Goal: Information Seeking & Learning: Learn about a topic

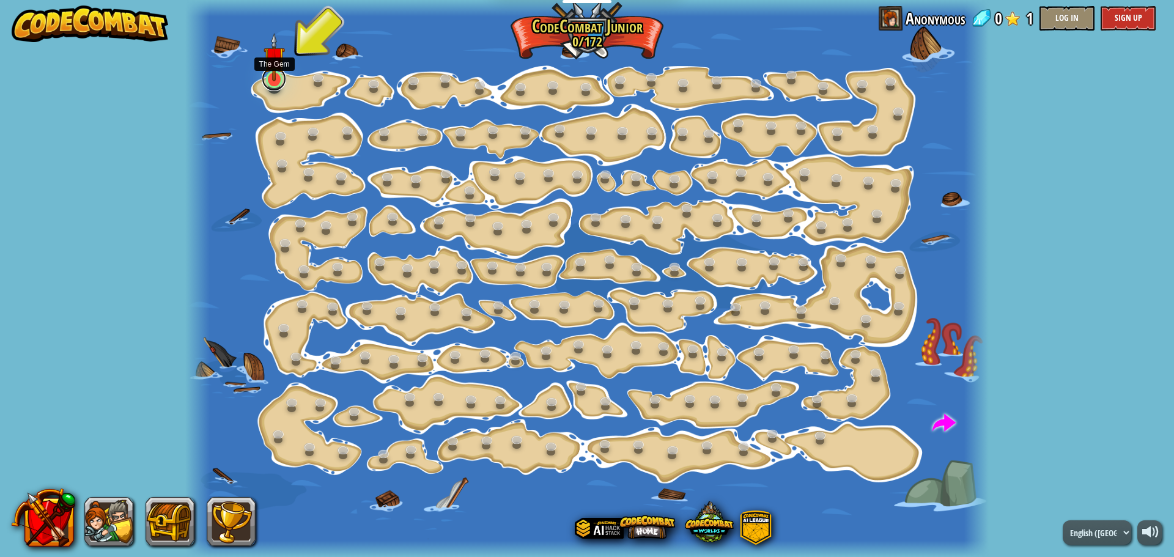
click at [273, 84] on link at bounding box center [274, 79] width 24 height 24
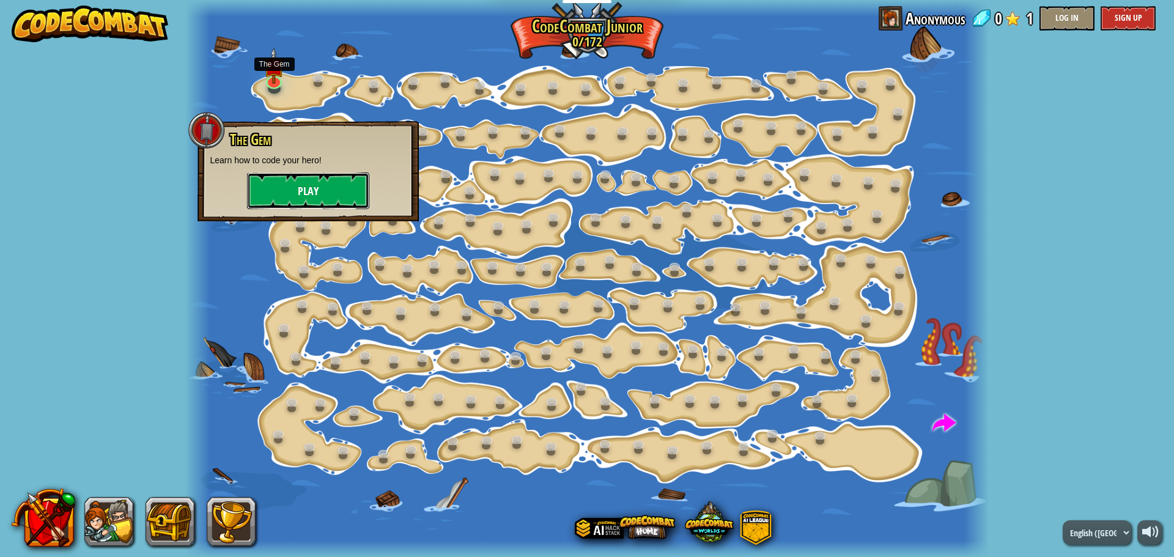
click at [302, 191] on button "Play" at bounding box center [308, 190] width 122 height 37
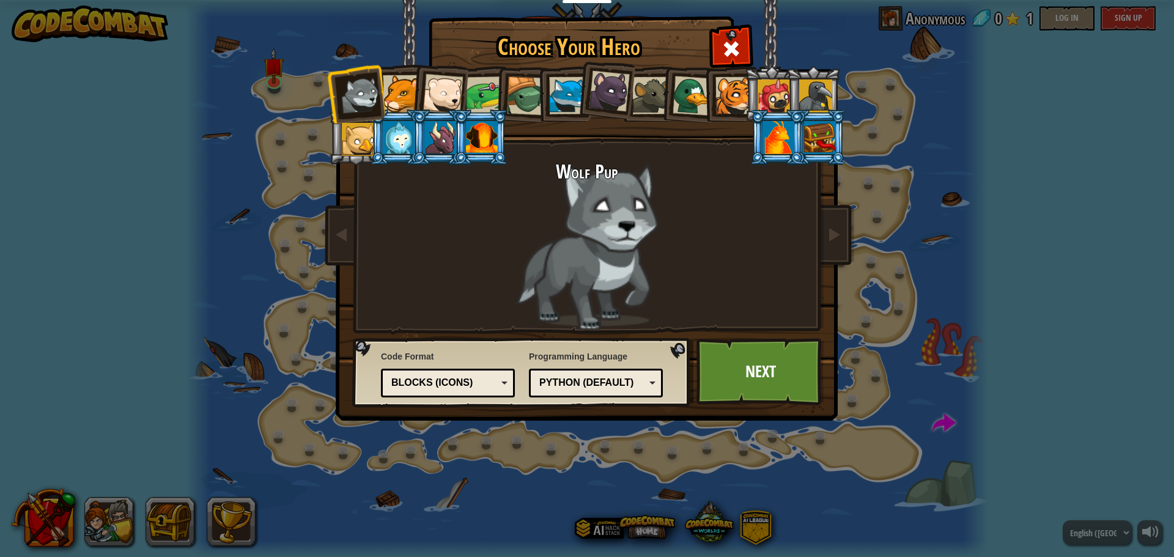
click at [509, 385] on div "Text code Blocks and code Blocks Blocks (Icons) Blocks (Icons)" at bounding box center [448, 383] width 134 height 29
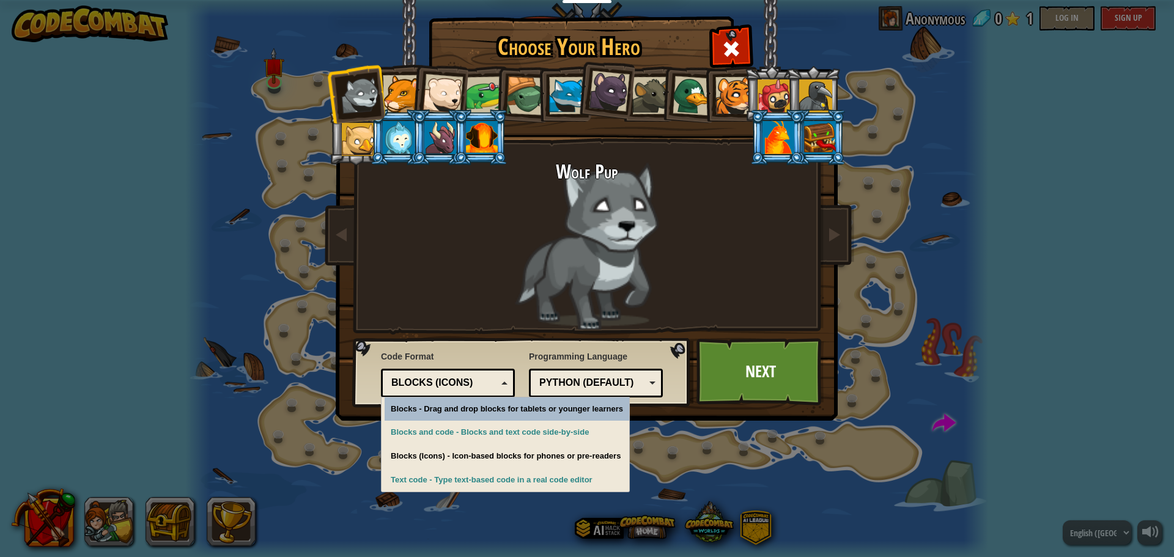
click at [509, 385] on div "Text code Blocks and code Blocks Blocks (Icons) Blocks (Icons)" at bounding box center [448, 383] width 134 height 29
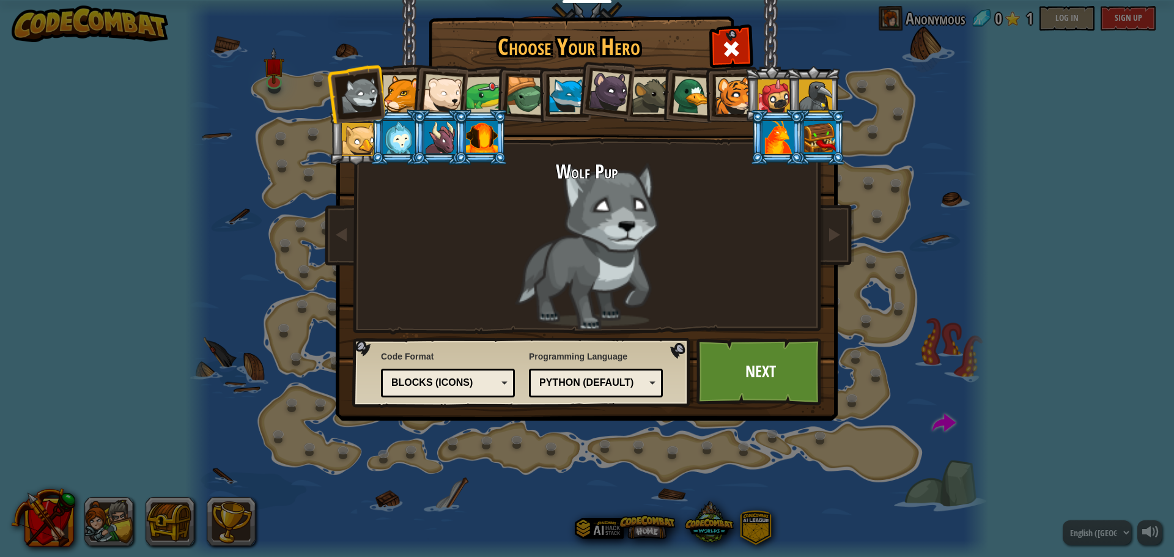
click at [650, 386] on div "Python (Default)" at bounding box center [596, 383] width 118 height 19
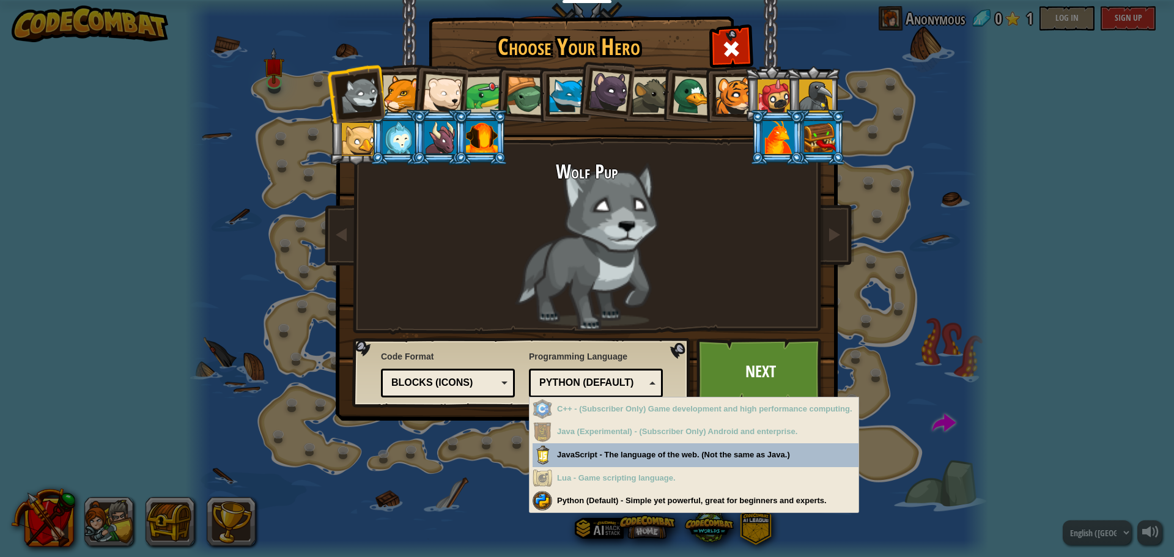
click at [650, 386] on div "Python (Default)" at bounding box center [596, 383] width 118 height 19
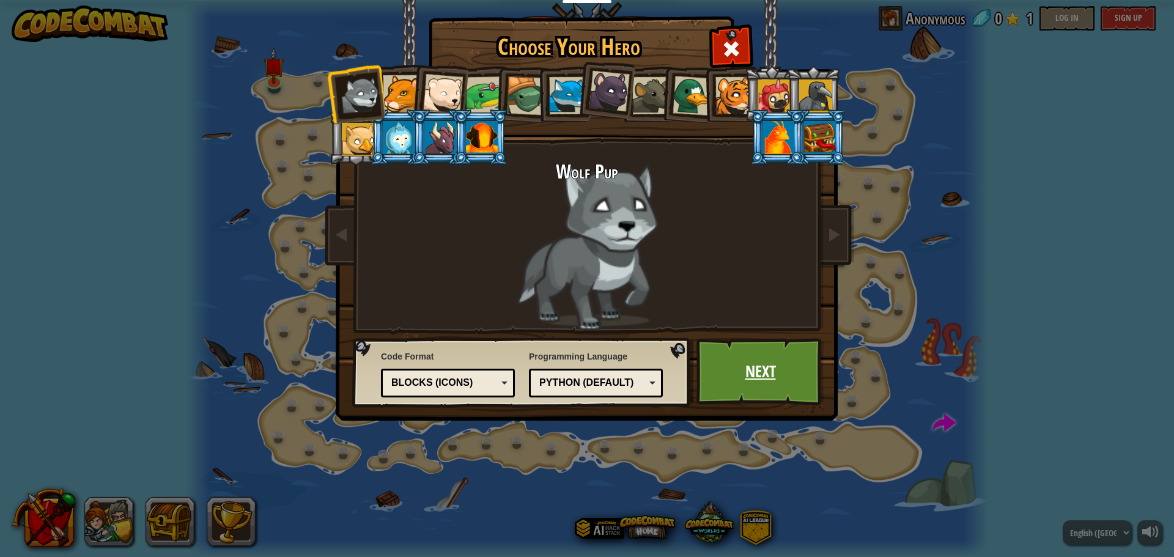
click at [737, 366] on link "Next" at bounding box center [761, 371] width 128 height 67
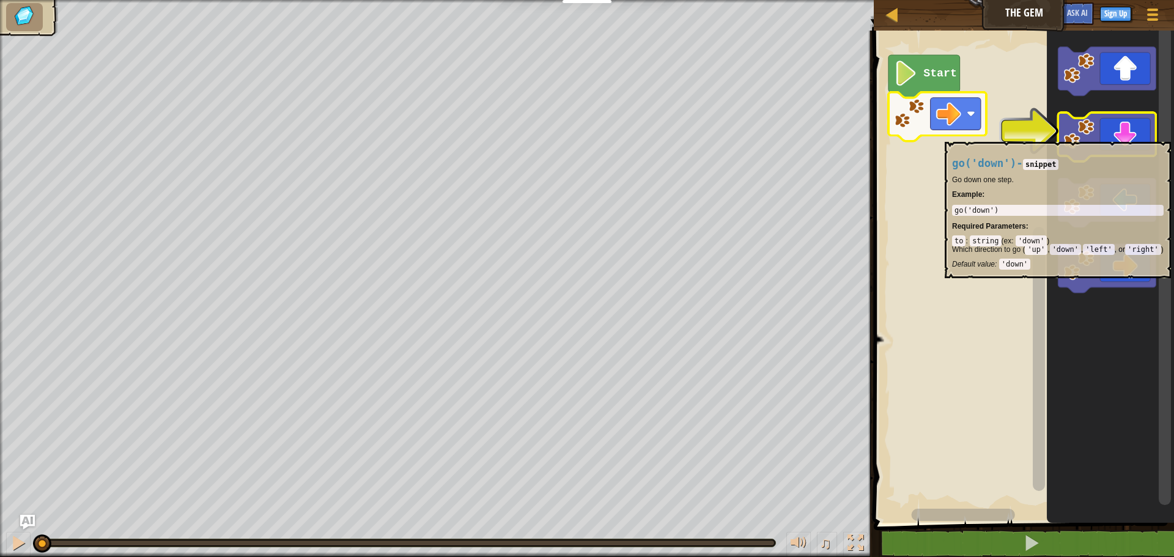
click at [1087, 136] on image "Blockly Workspace" at bounding box center [1079, 134] width 31 height 31
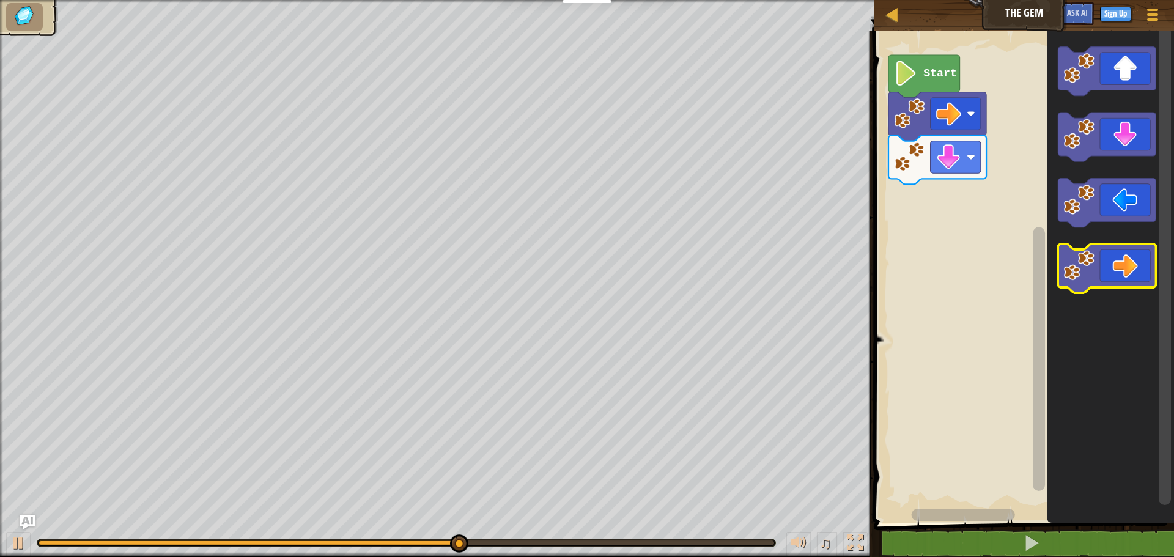
click at [1067, 267] on image "Blockly Workspace" at bounding box center [1079, 265] width 31 height 31
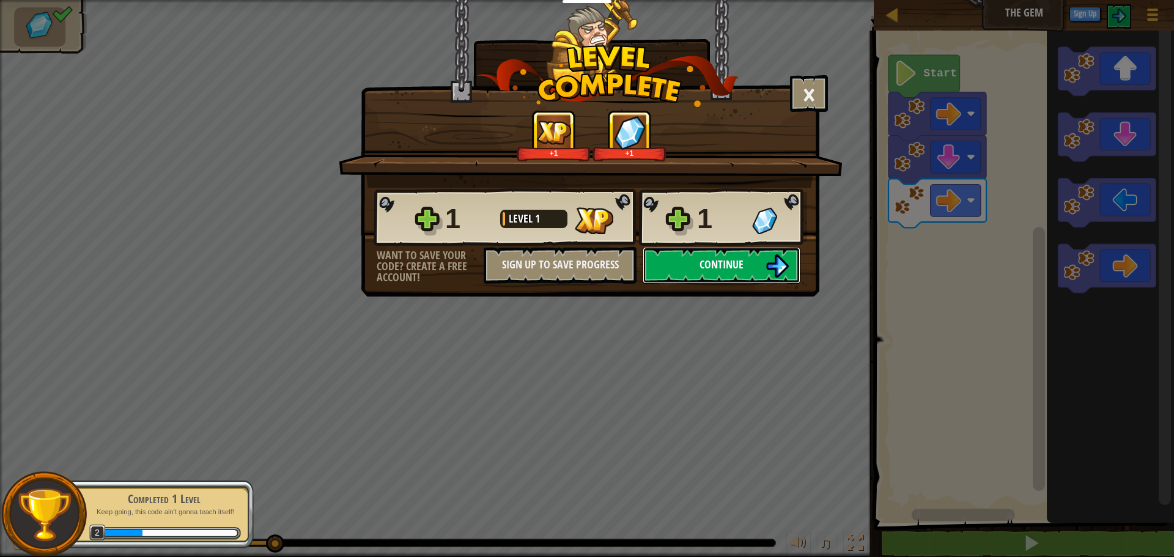
click at [711, 270] on span "Continue" at bounding box center [722, 264] width 44 height 15
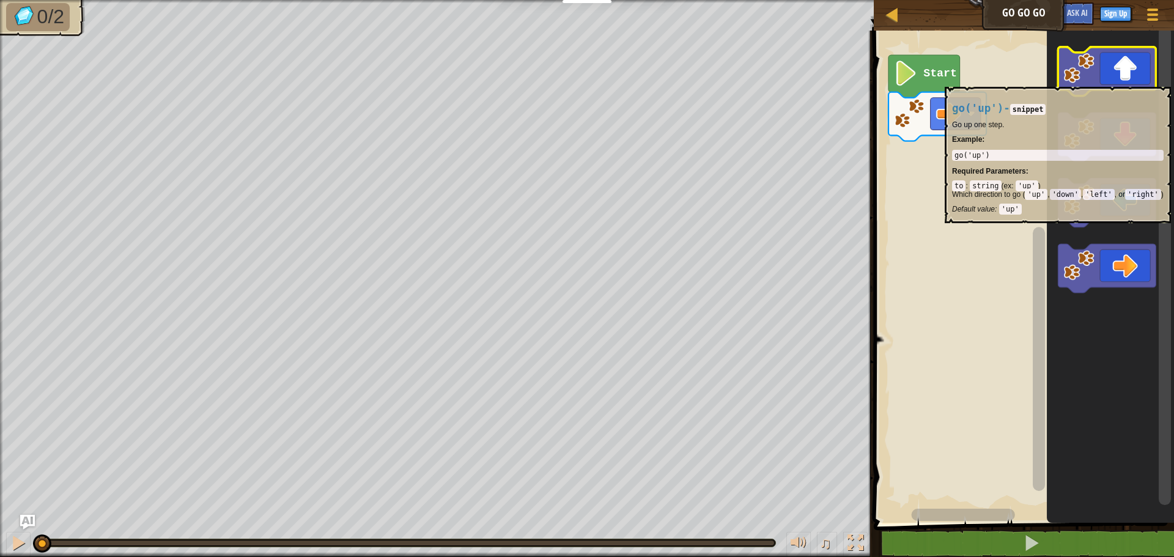
click at [1109, 81] on icon "Blockly Workspace" at bounding box center [1108, 71] width 98 height 49
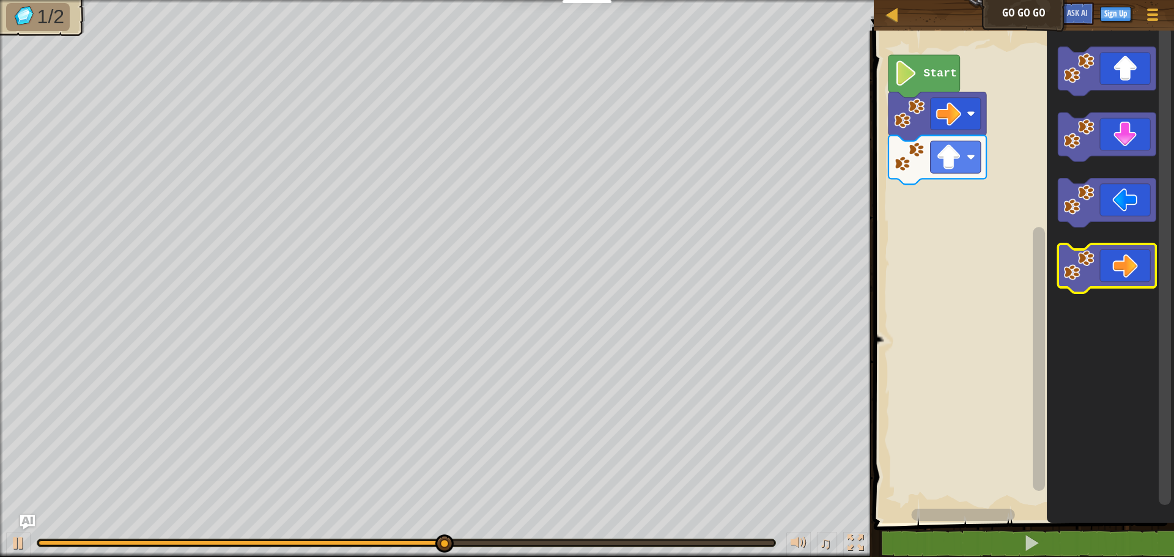
click at [1103, 264] on icon "Blockly Workspace" at bounding box center [1108, 268] width 98 height 49
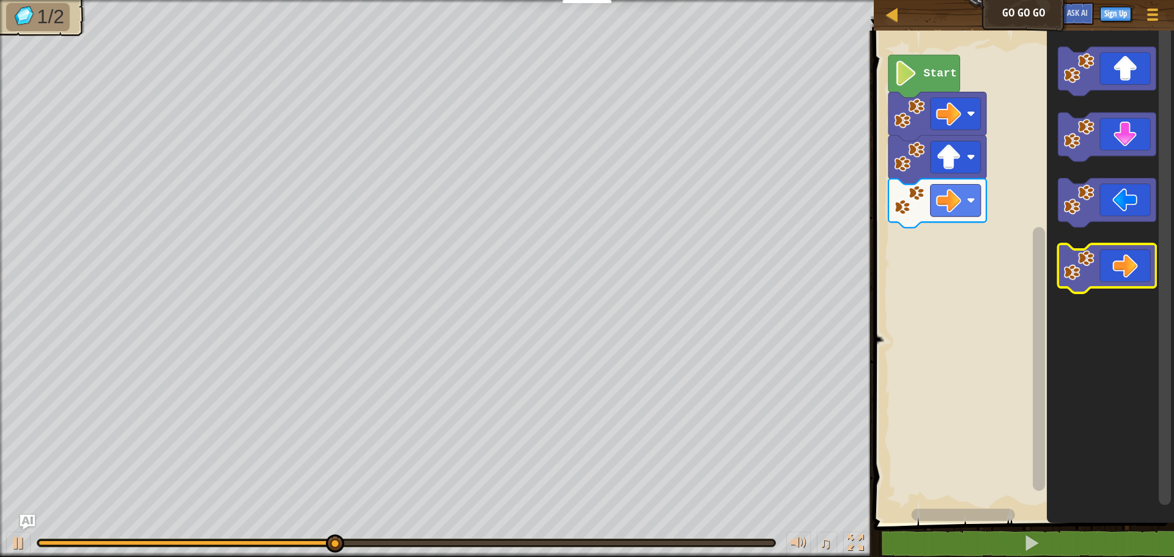
click at [1099, 268] on icon "Blockly Workspace" at bounding box center [1108, 268] width 98 height 49
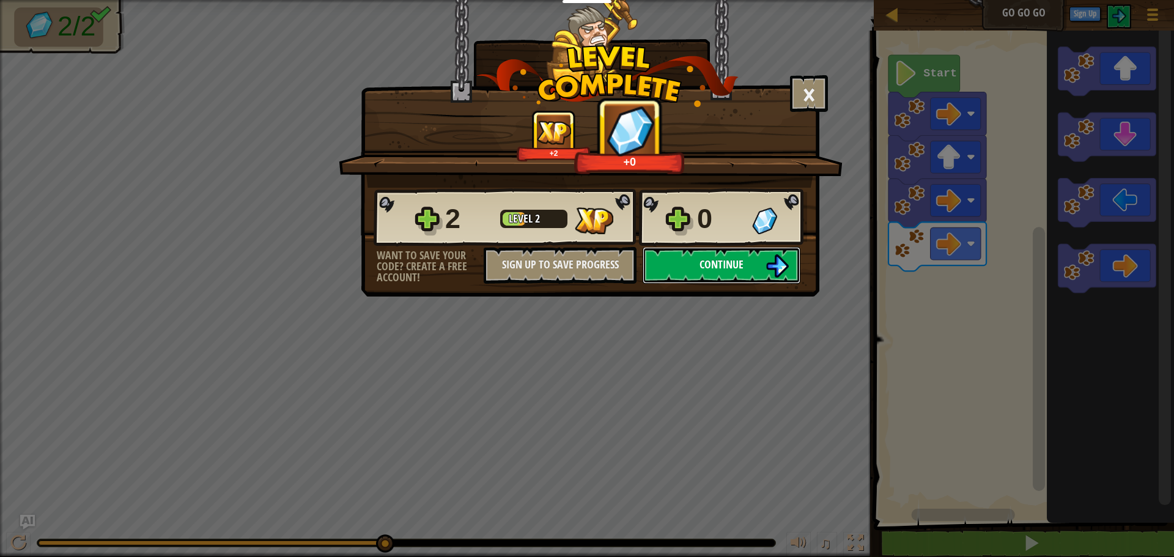
click at [693, 264] on button "Continue" at bounding box center [722, 265] width 158 height 37
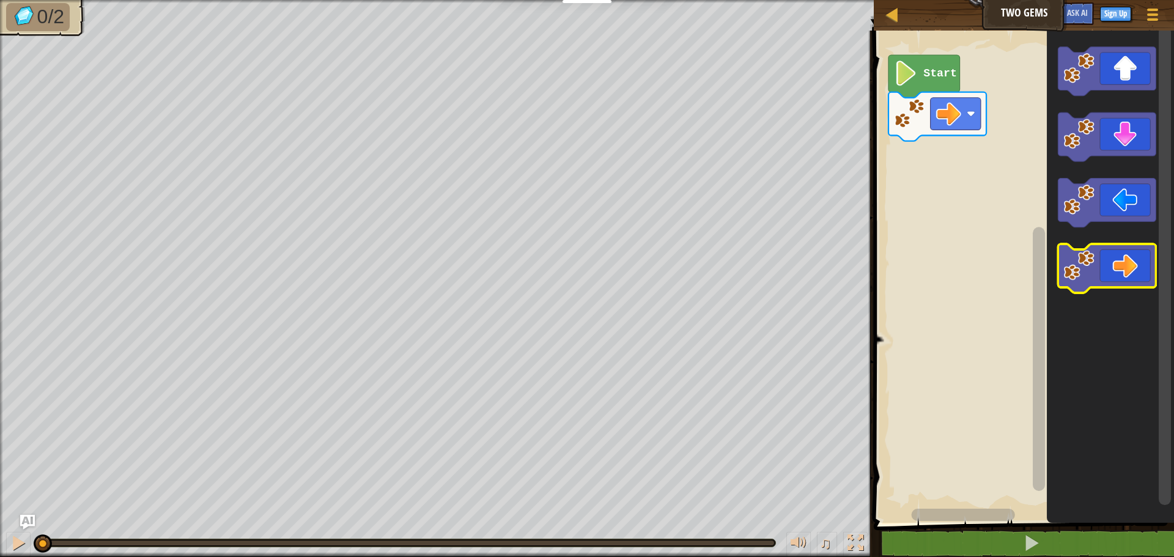
click at [1122, 275] on icon "Blockly Workspace" at bounding box center [1108, 268] width 98 height 49
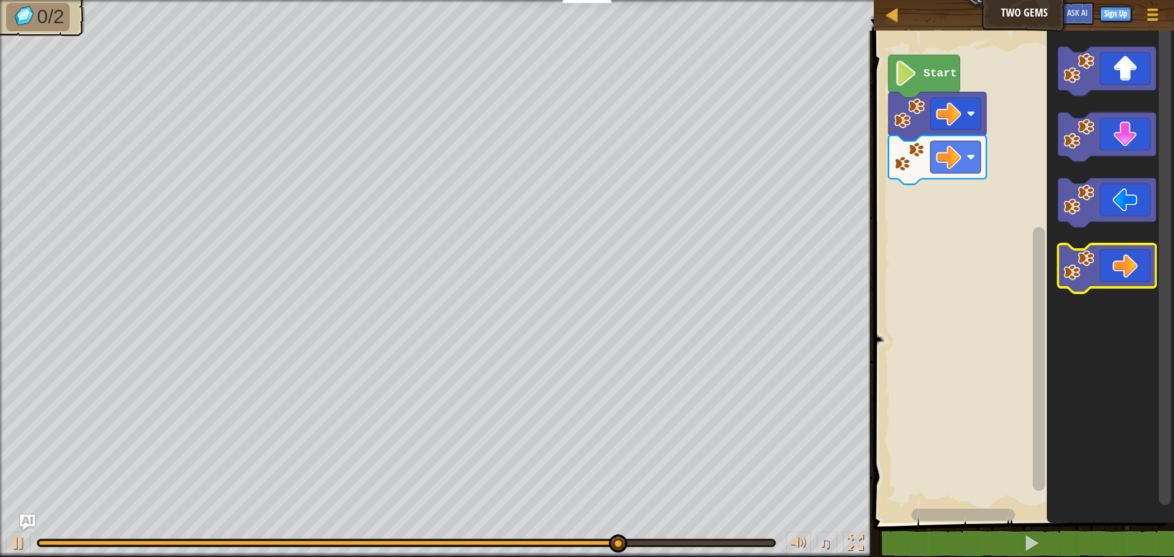
click at [1122, 275] on icon "Blockly Workspace" at bounding box center [1108, 268] width 98 height 49
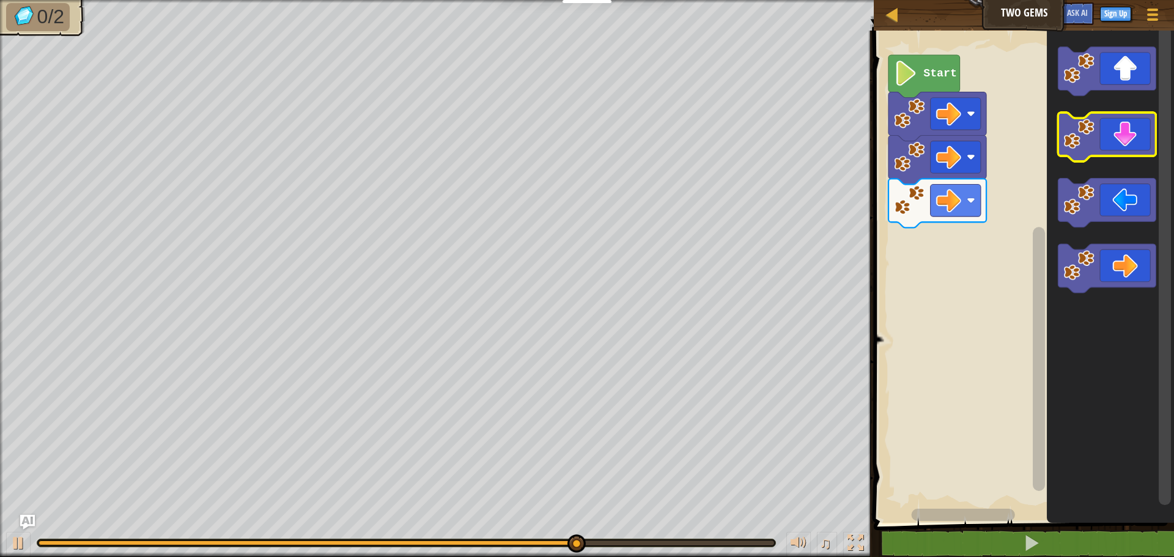
click at [1127, 138] on icon "Blockly Workspace" at bounding box center [1108, 137] width 98 height 49
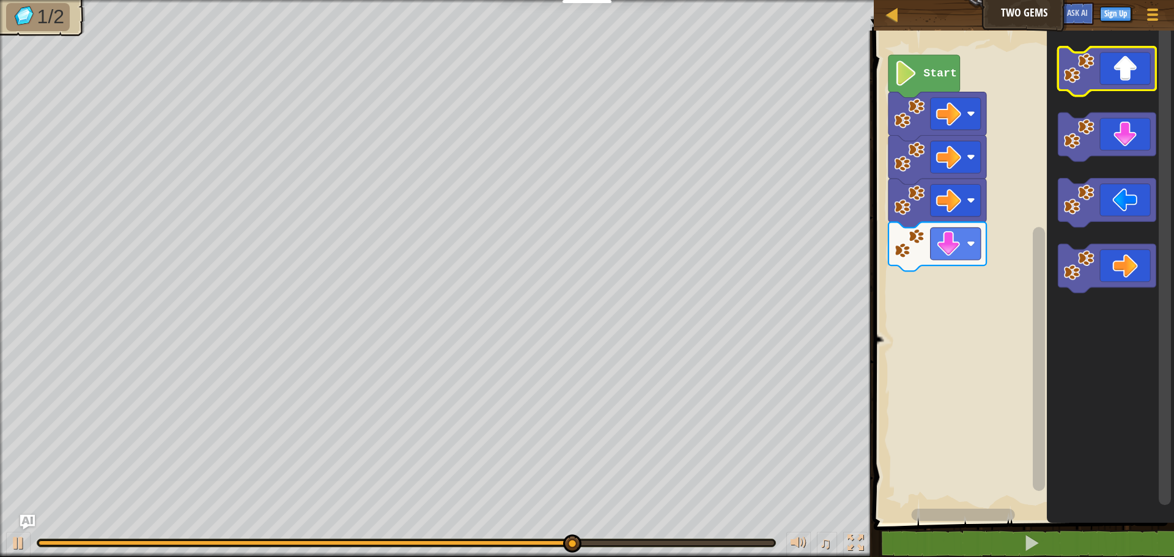
click at [1126, 79] on icon "Blockly Workspace" at bounding box center [1108, 71] width 98 height 49
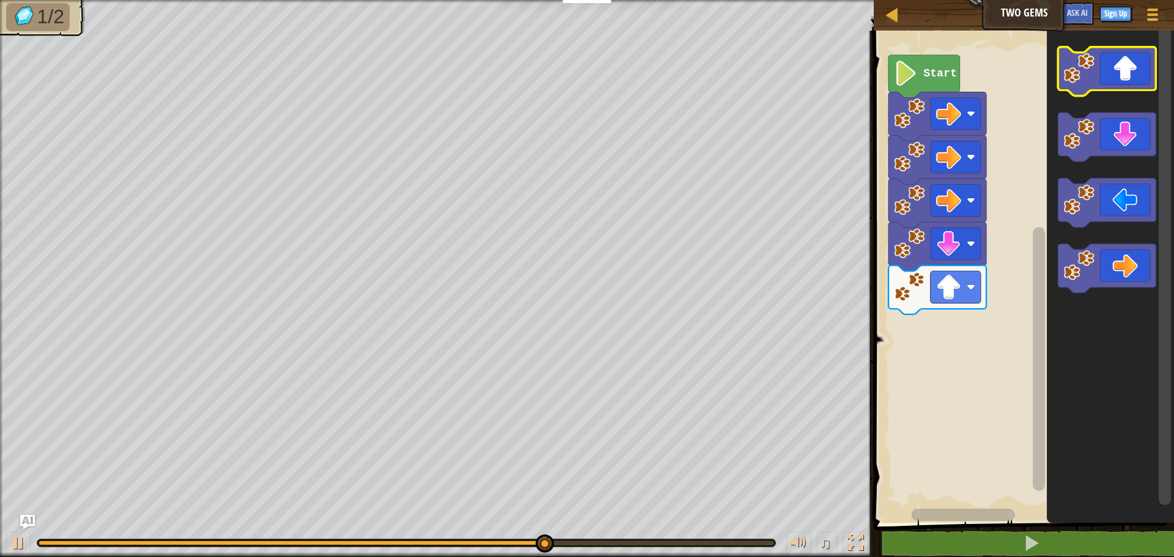
click at [1126, 79] on icon "Blockly Workspace" at bounding box center [1108, 71] width 98 height 49
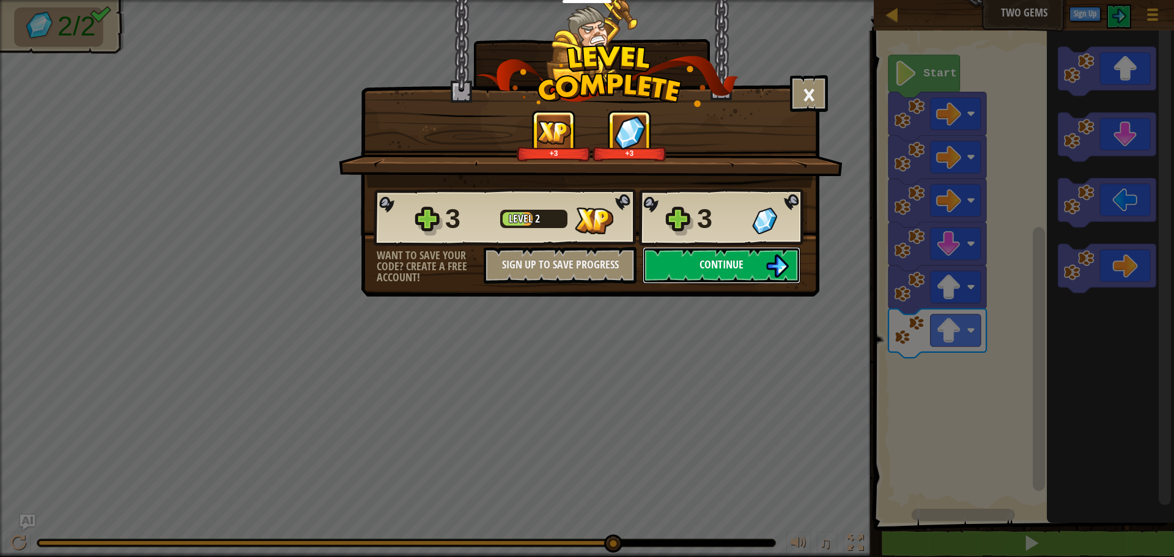
click at [713, 270] on span "Continue" at bounding box center [722, 264] width 44 height 15
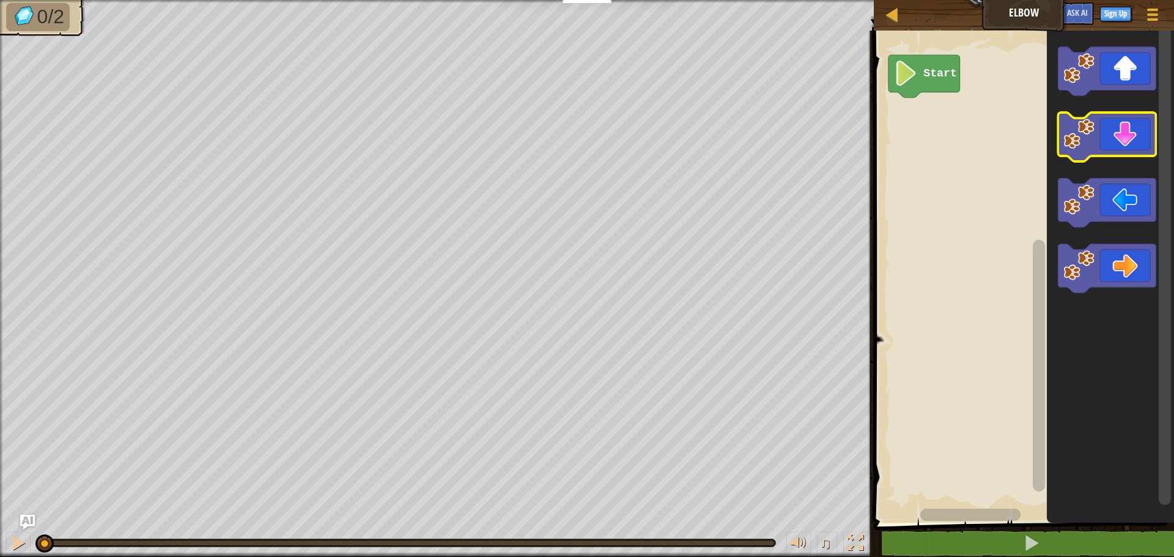
click at [1109, 142] on icon "Blockly Workspace" at bounding box center [1108, 137] width 98 height 49
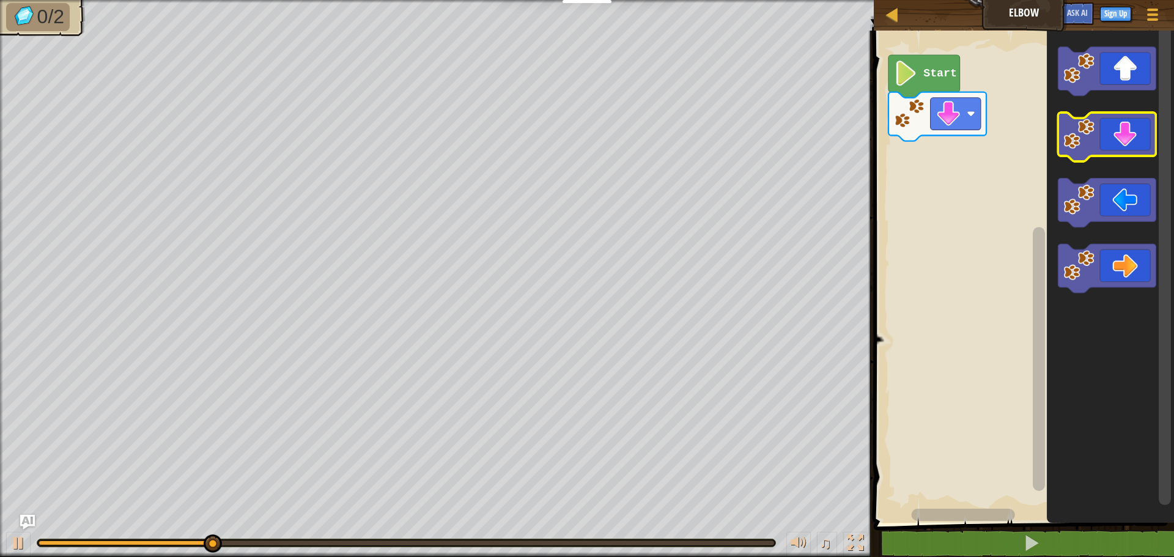
click at [1109, 142] on icon "Blockly Workspace" at bounding box center [1108, 137] width 98 height 49
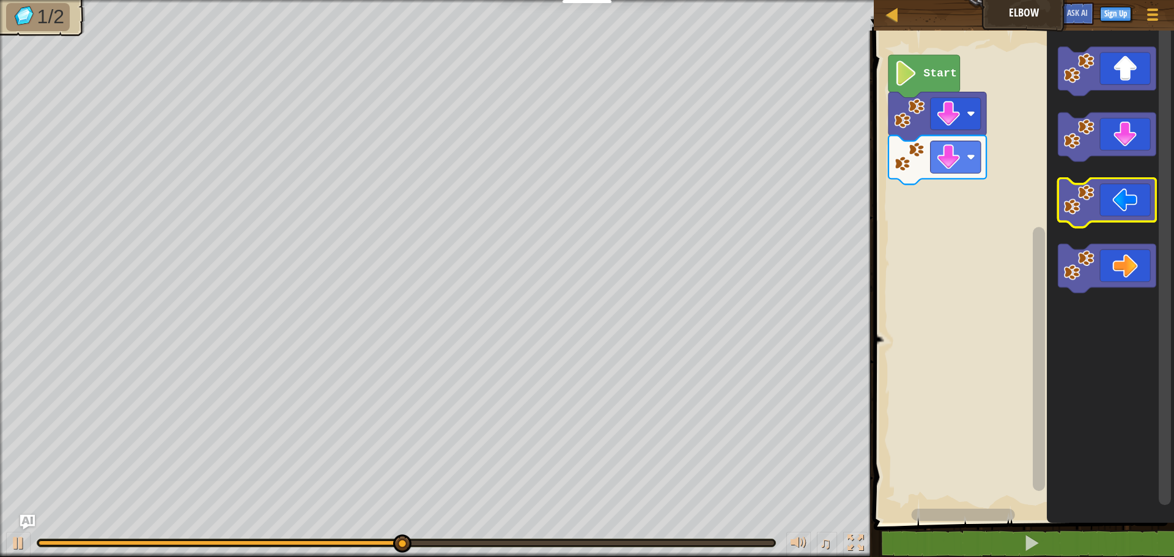
click at [1114, 213] on icon "Blockly Workspace" at bounding box center [1108, 203] width 98 height 49
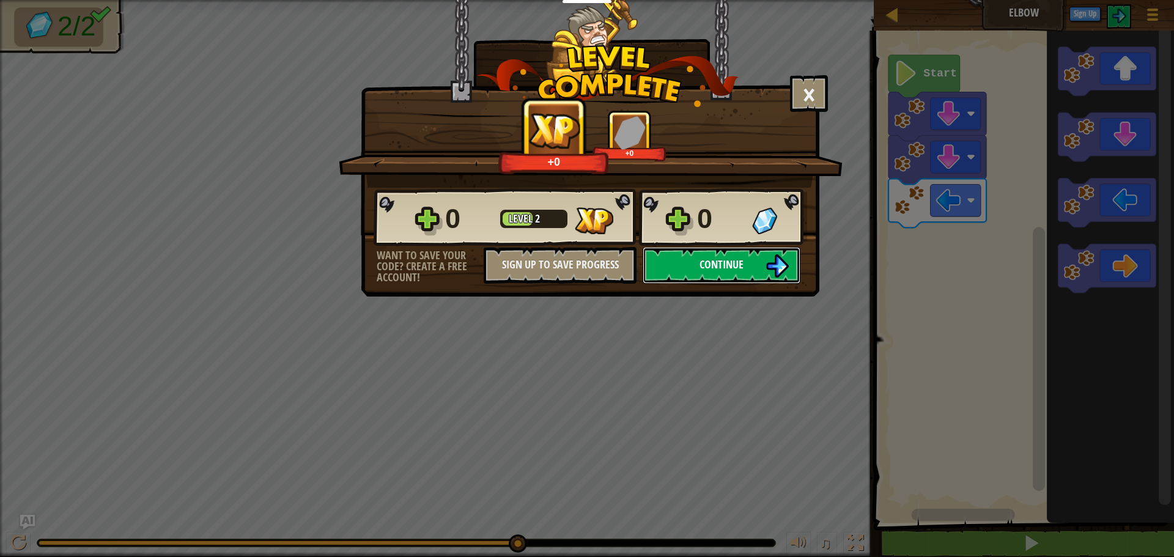
click at [701, 265] on span "Continue" at bounding box center [722, 264] width 44 height 15
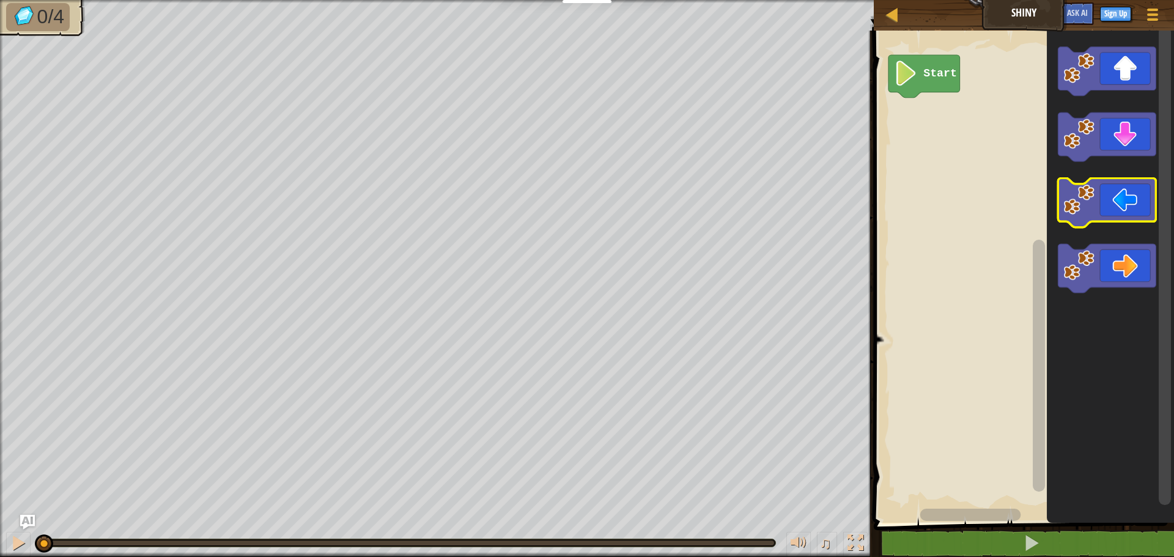
click at [1127, 206] on icon "Blockly Workspace" at bounding box center [1108, 203] width 98 height 49
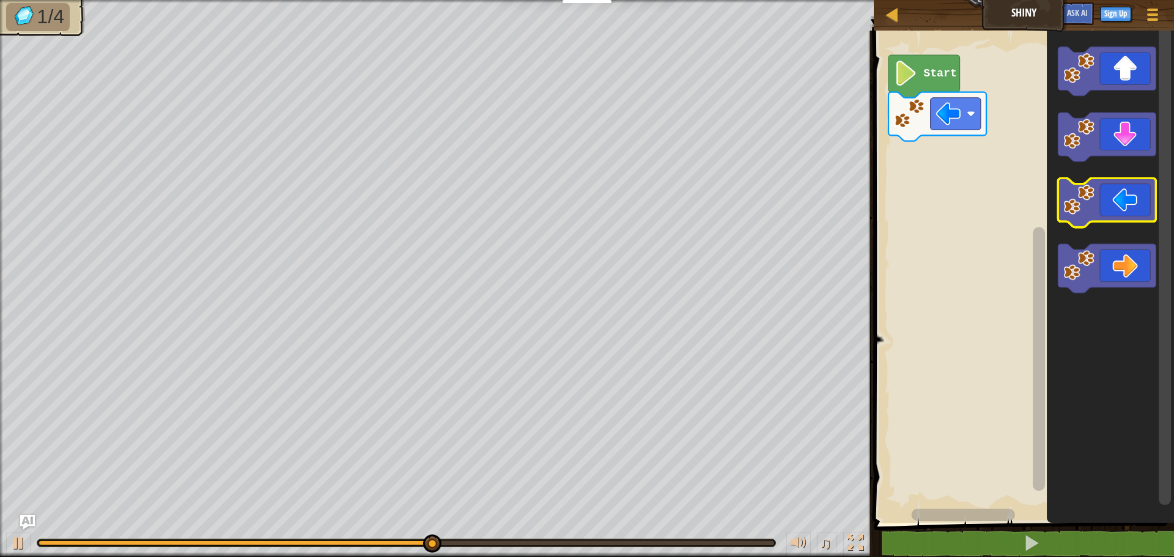
click at [1127, 206] on icon "Blockly Workspace" at bounding box center [1108, 203] width 98 height 49
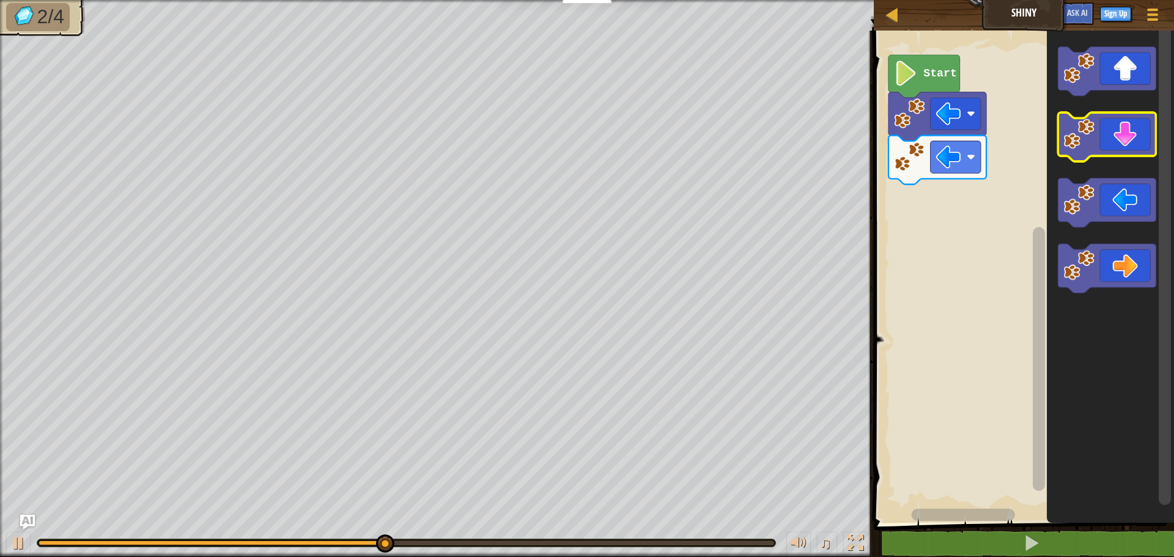
click at [1117, 146] on icon "Blockly Workspace" at bounding box center [1108, 137] width 98 height 49
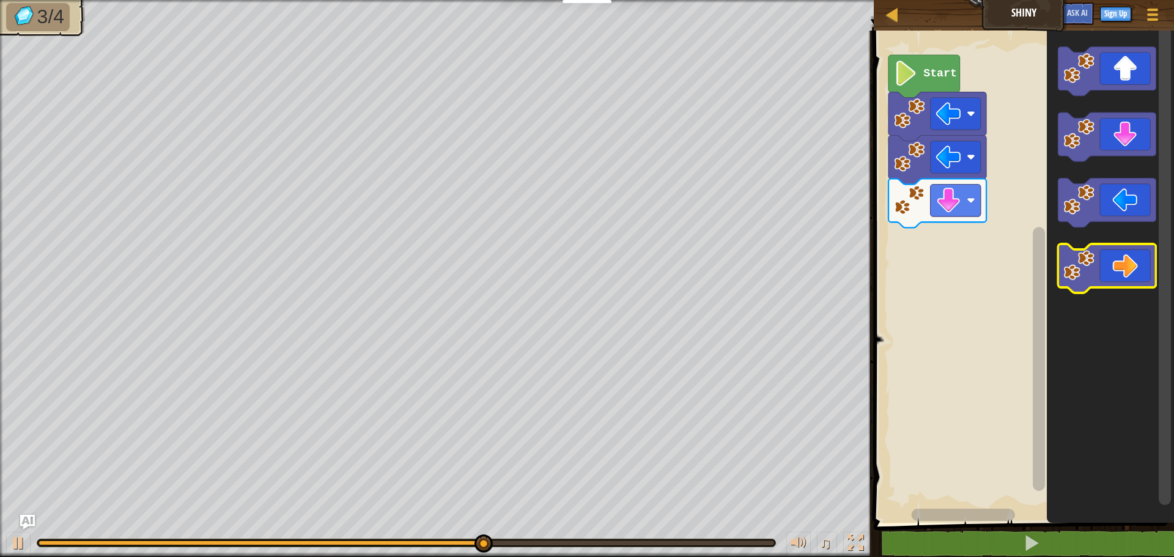
click at [1120, 278] on icon "Blockly Workspace" at bounding box center [1108, 268] width 98 height 49
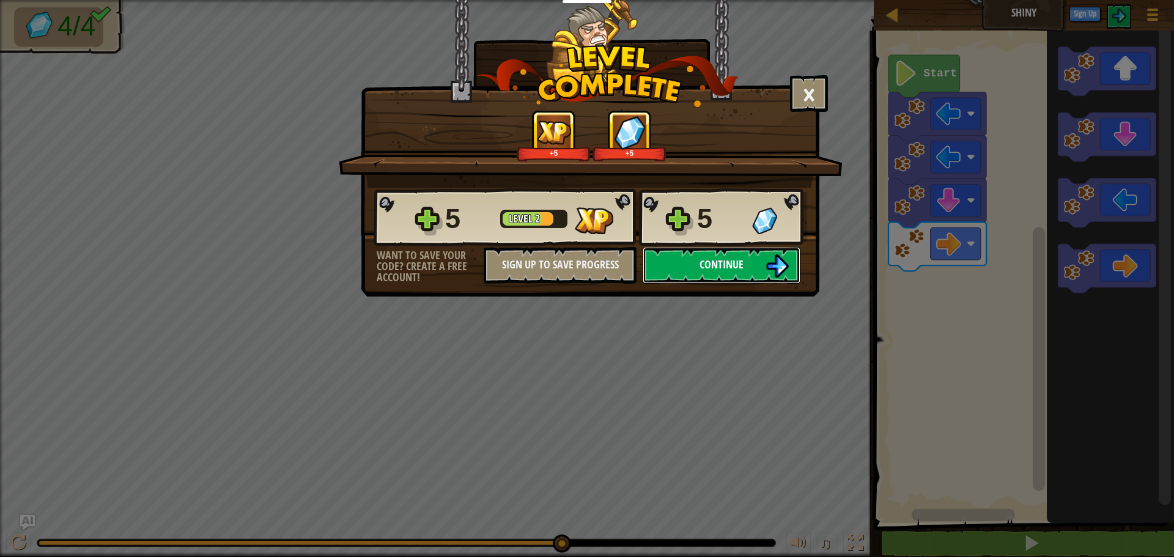
click at [756, 262] on button "Continue" at bounding box center [722, 265] width 158 height 37
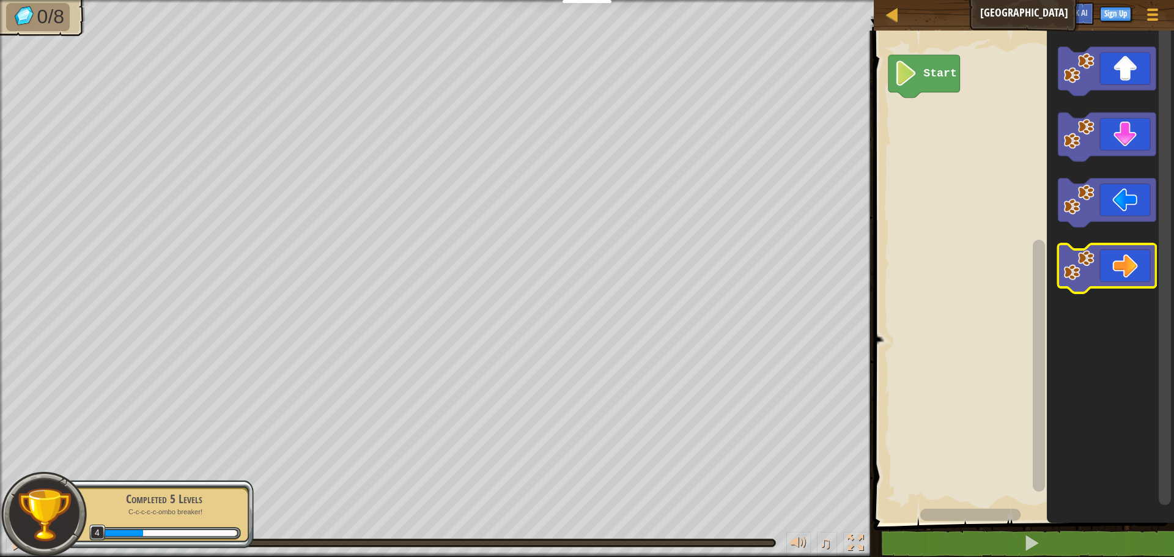
click at [1103, 265] on icon "Blockly Workspace" at bounding box center [1108, 268] width 98 height 49
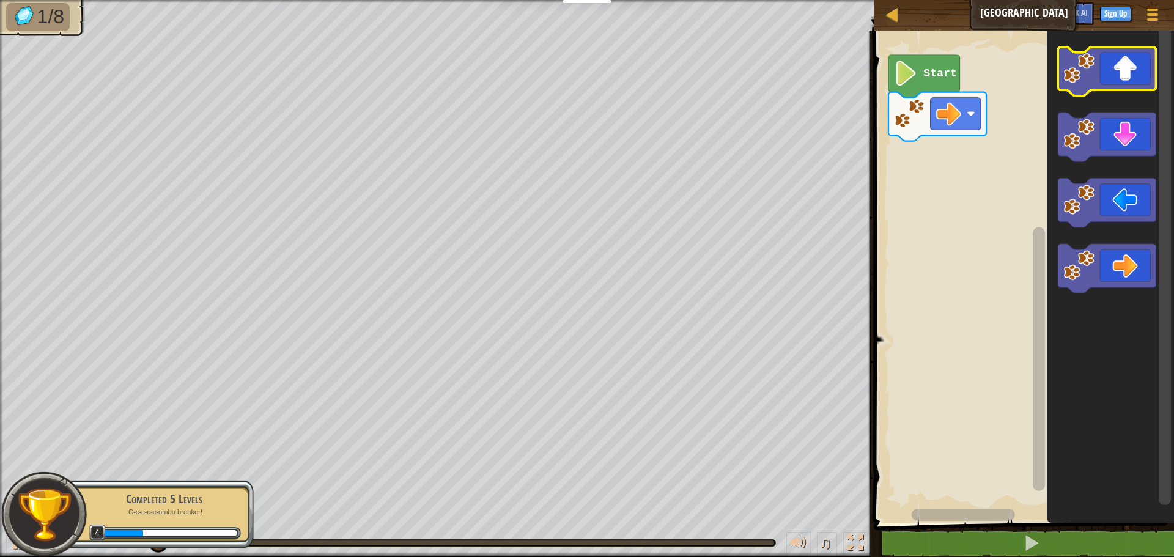
click at [1111, 74] on icon "Blockly Workspace" at bounding box center [1108, 71] width 98 height 49
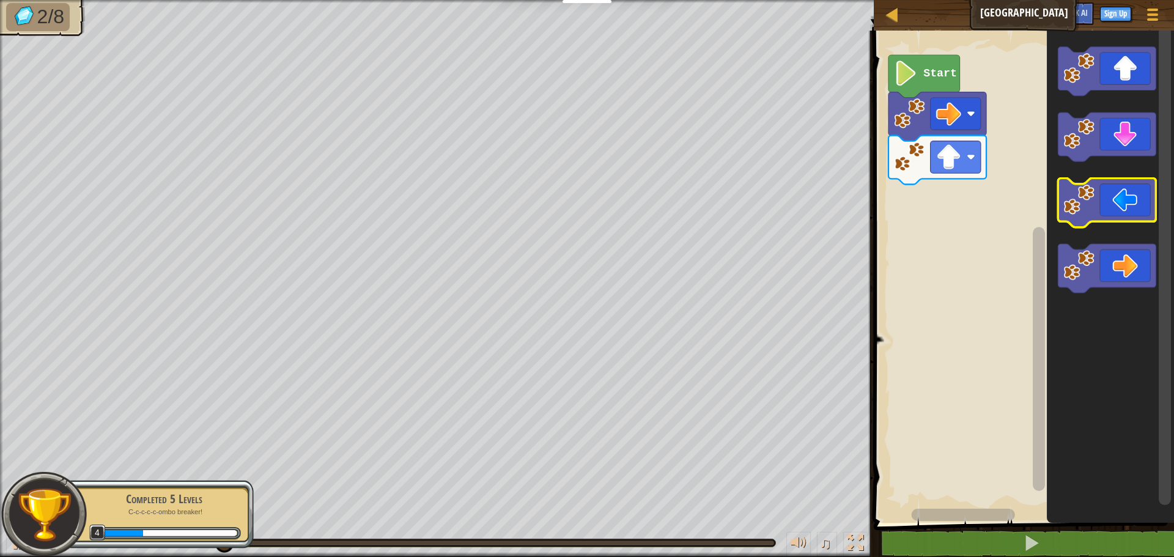
click at [1124, 218] on icon "Blockly Workspace" at bounding box center [1108, 203] width 98 height 49
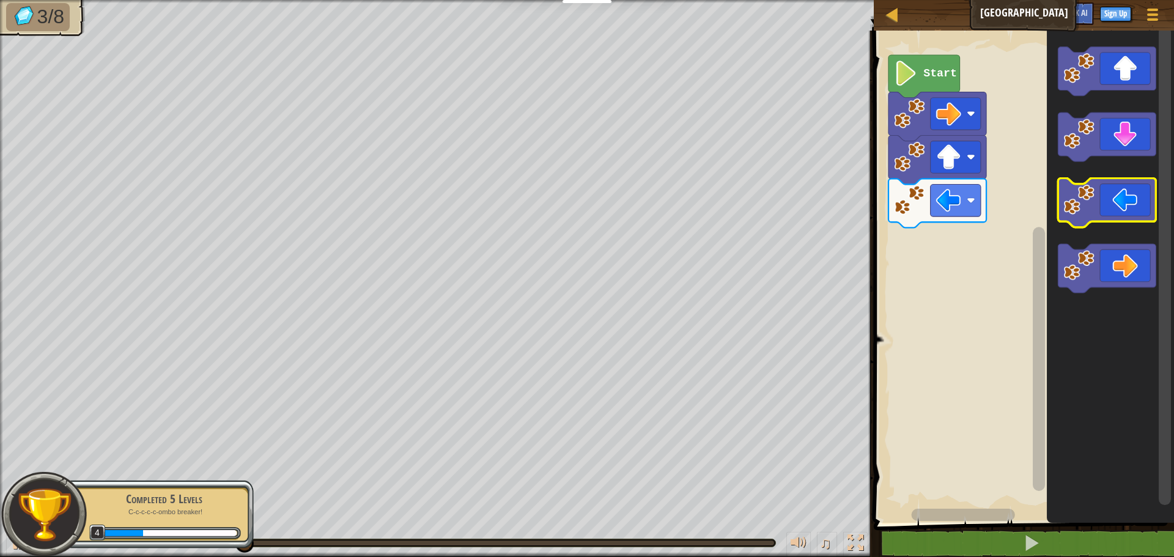
click at [1124, 218] on icon "Blockly Workspace" at bounding box center [1108, 203] width 98 height 49
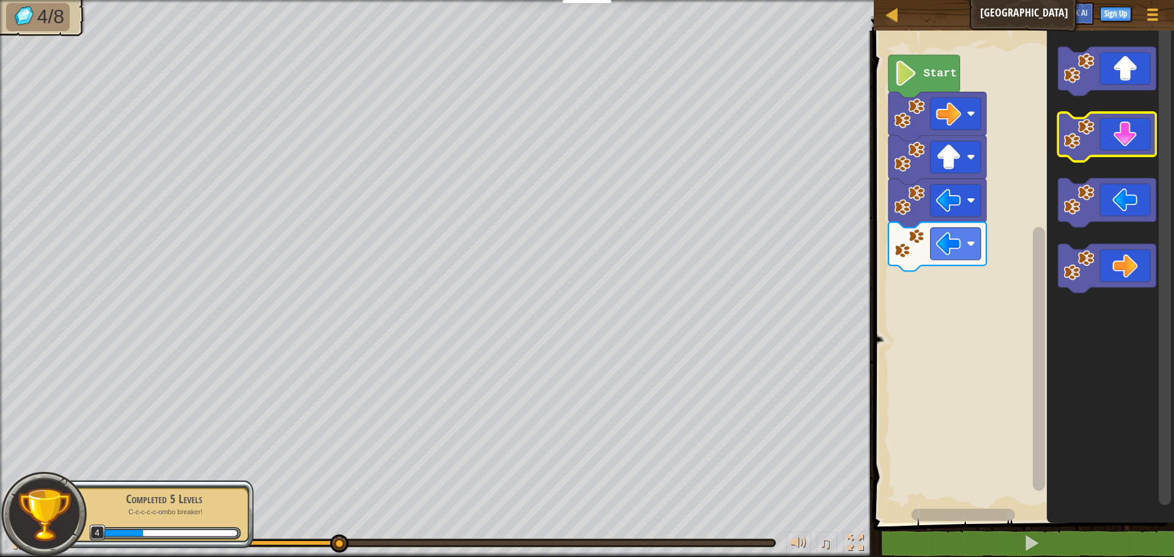
click at [1123, 141] on icon "Blockly Workspace" at bounding box center [1108, 137] width 98 height 49
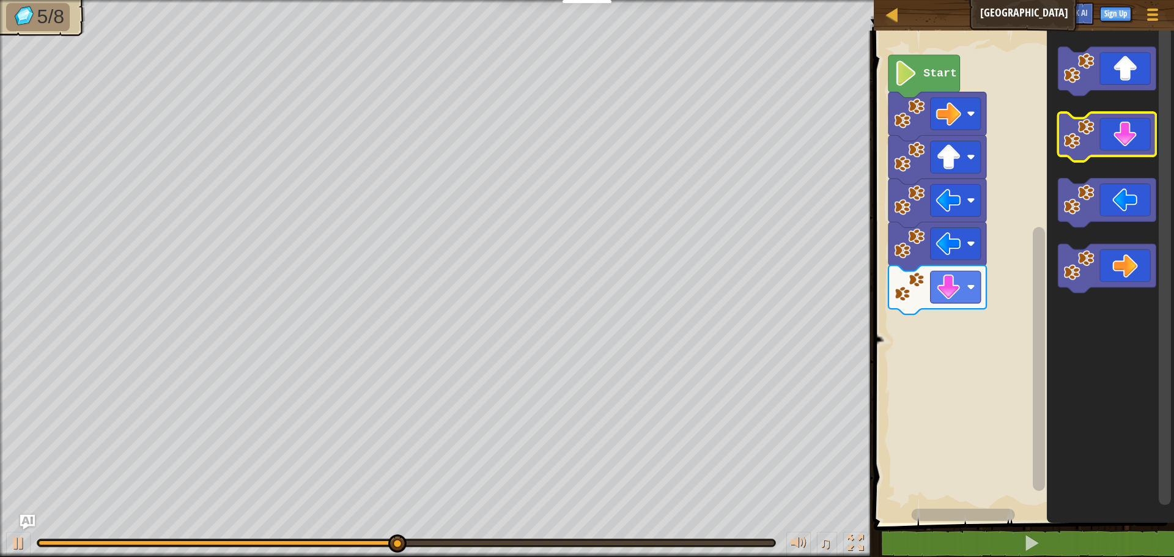
click at [1123, 141] on icon "Blockly Workspace" at bounding box center [1108, 137] width 98 height 49
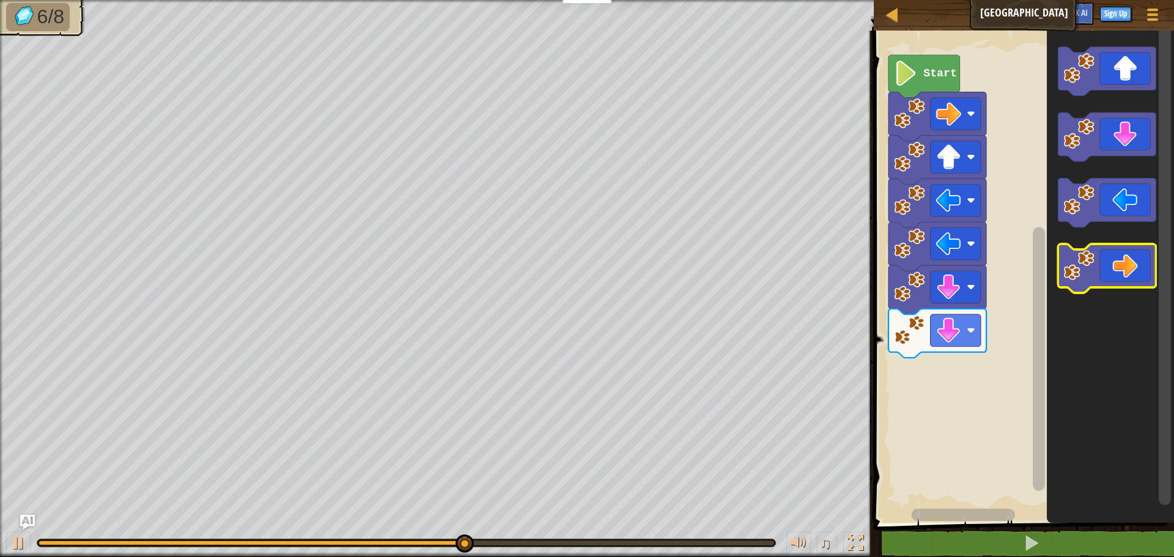
click at [1112, 267] on icon "Blockly Workspace" at bounding box center [1108, 268] width 98 height 49
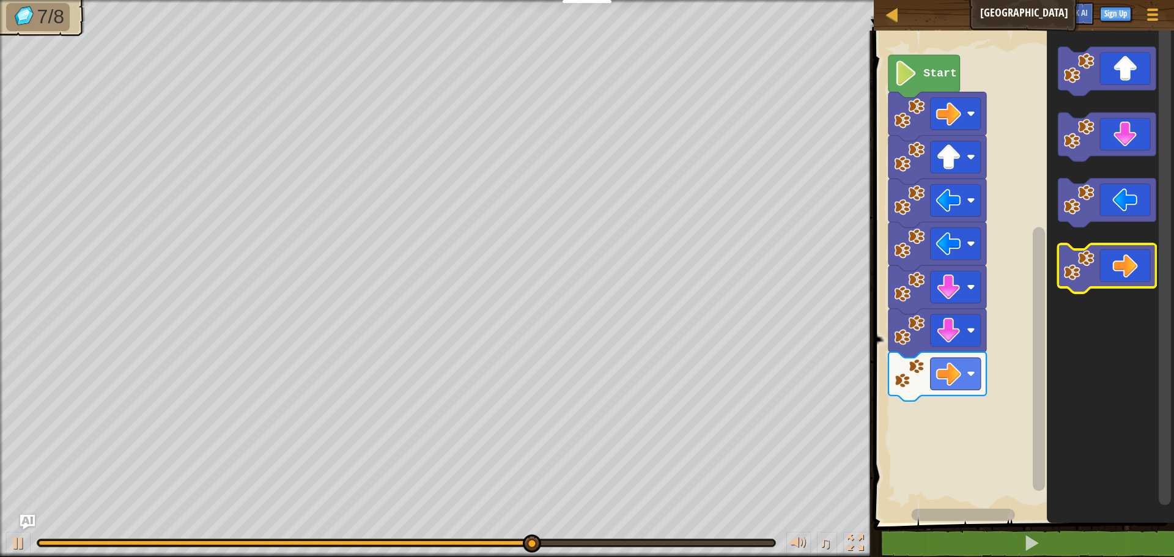
click at [1112, 267] on icon "Blockly Workspace" at bounding box center [1108, 268] width 98 height 49
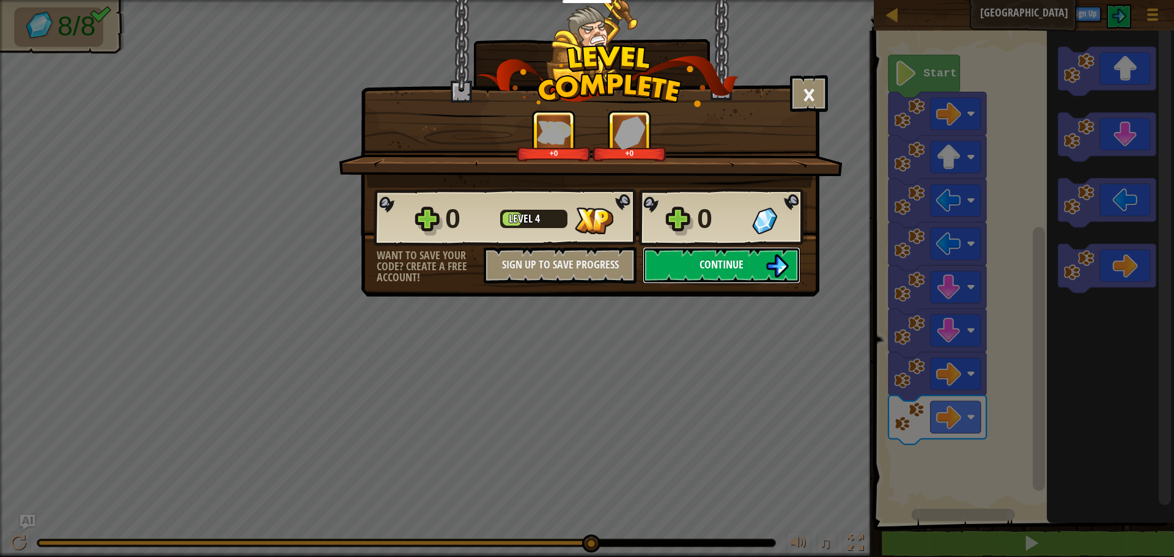
click at [753, 265] on button "Continue" at bounding box center [722, 265] width 158 height 37
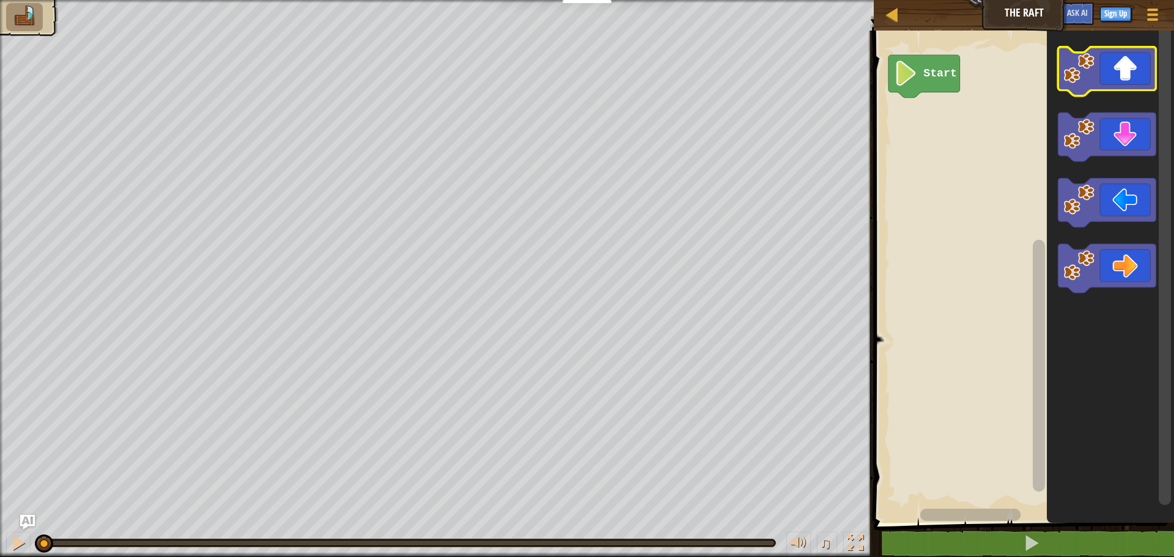
click at [1129, 78] on icon "Blockly Workspace" at bounding box center [1108, 71] width 98 height 49
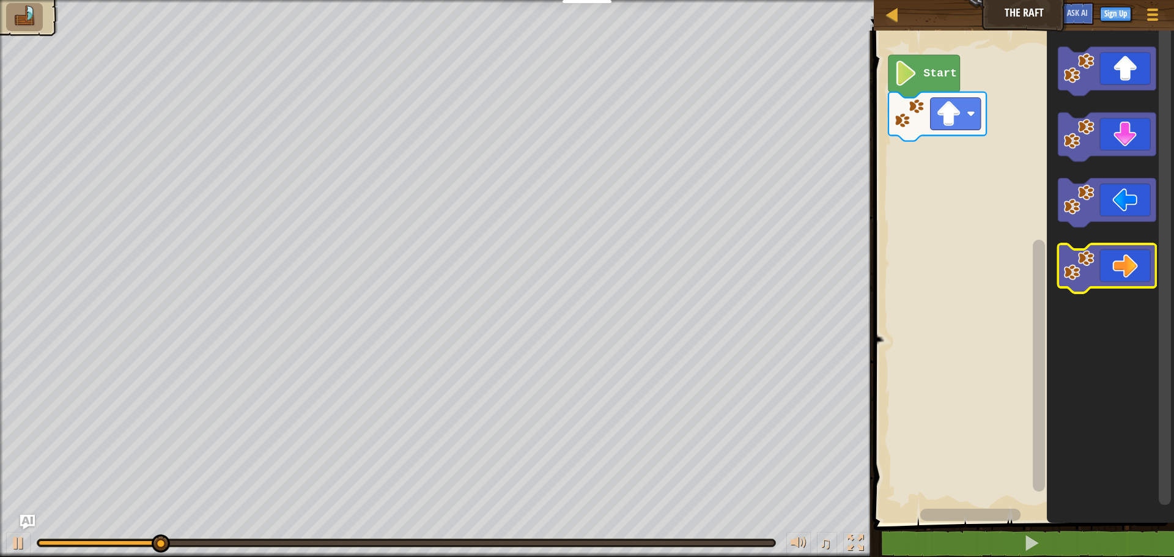
click at [1119, 277] on icon "Blockly Workspace" at bounding box center [1108, 268] width 98 height 49
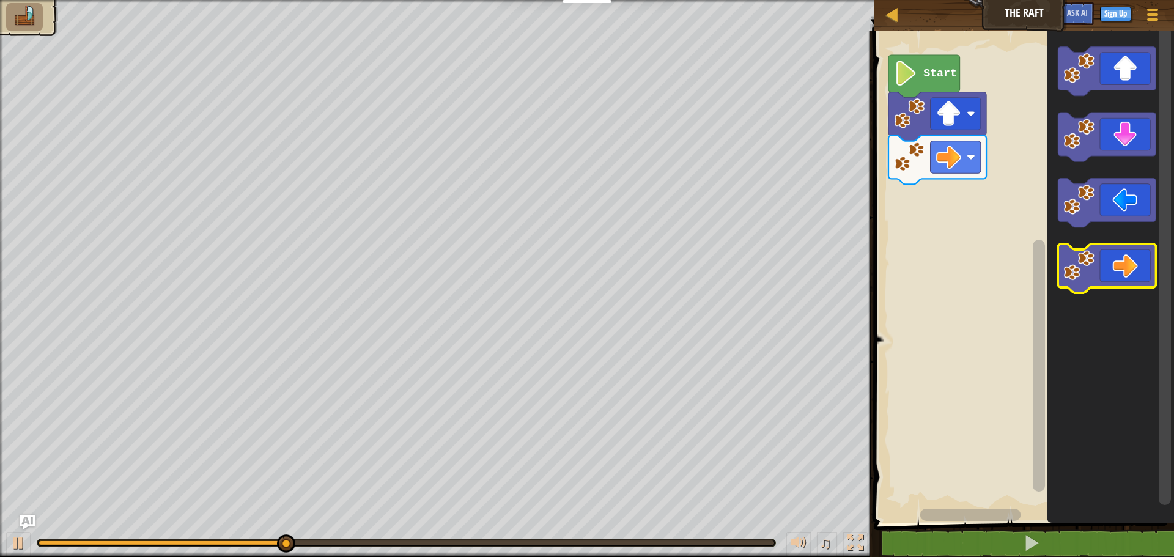
click at [1119, 277] on icon "Blockly Workspace" at bounding box center [1108, 268] width 98 height 49
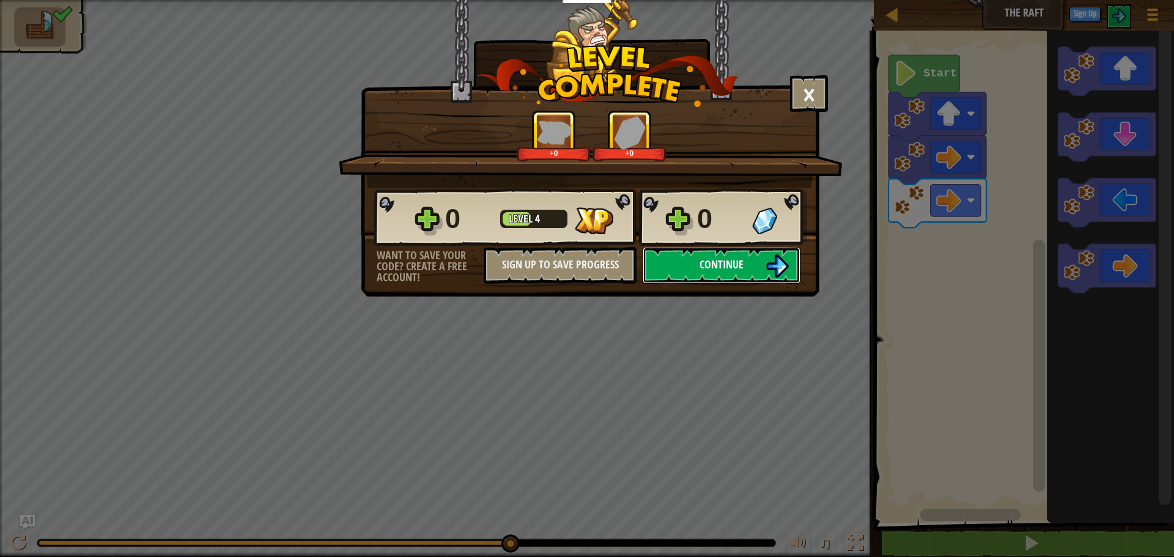
click at [756, 270] on button "Continue" at bounding box center [722, 265] width 158 height 37
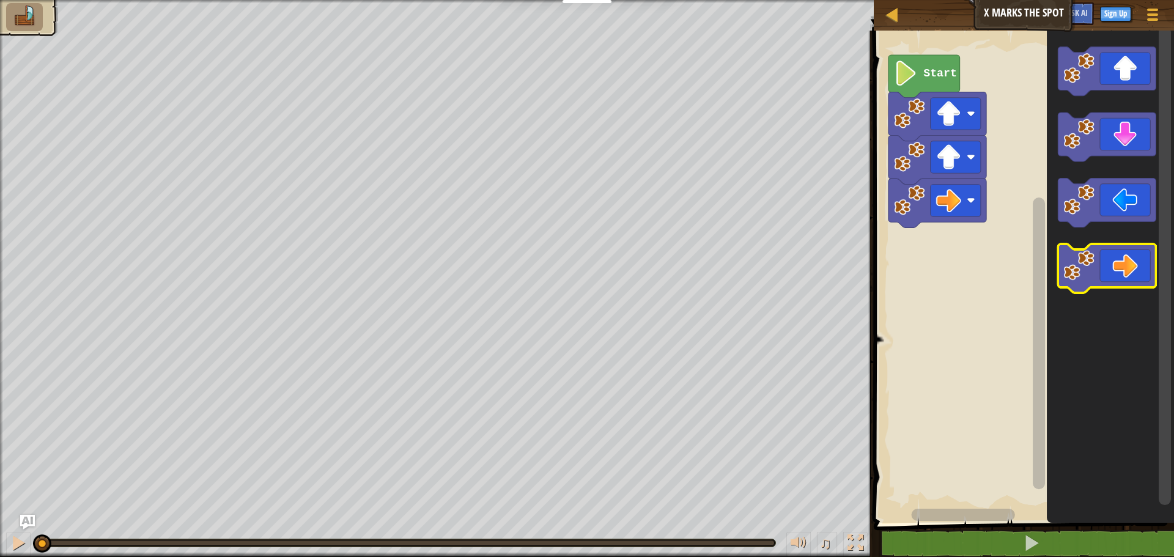
click at [1113, 265] on icon "Blockly Workspace" at bounding box center [1108, 268] width 98 height 49
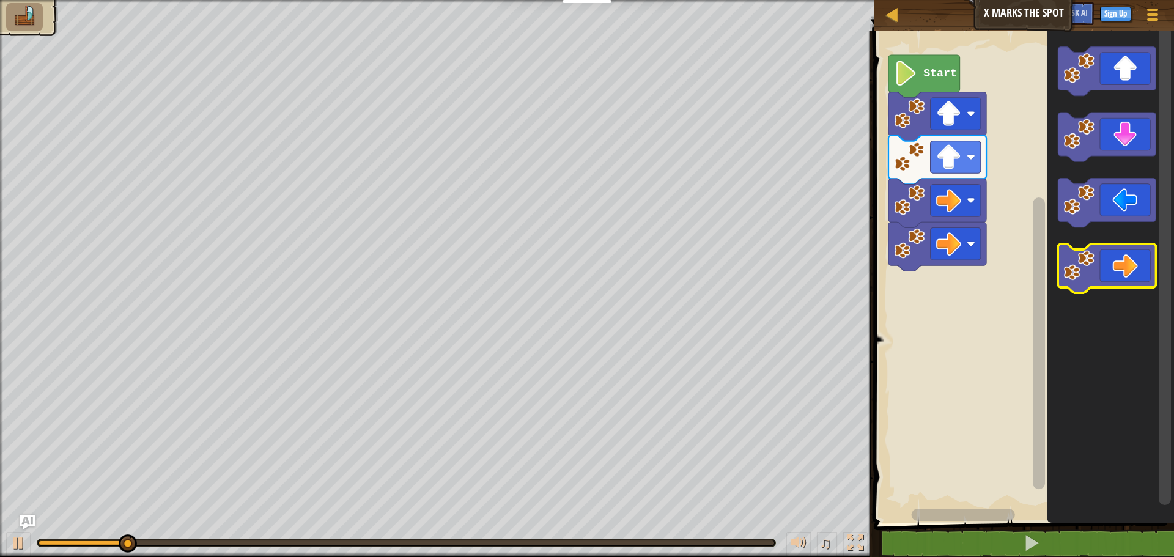
click at [1113, 265] on icon "Blockly Workspace" at bounding box center [1108, 268] width 98 height 49
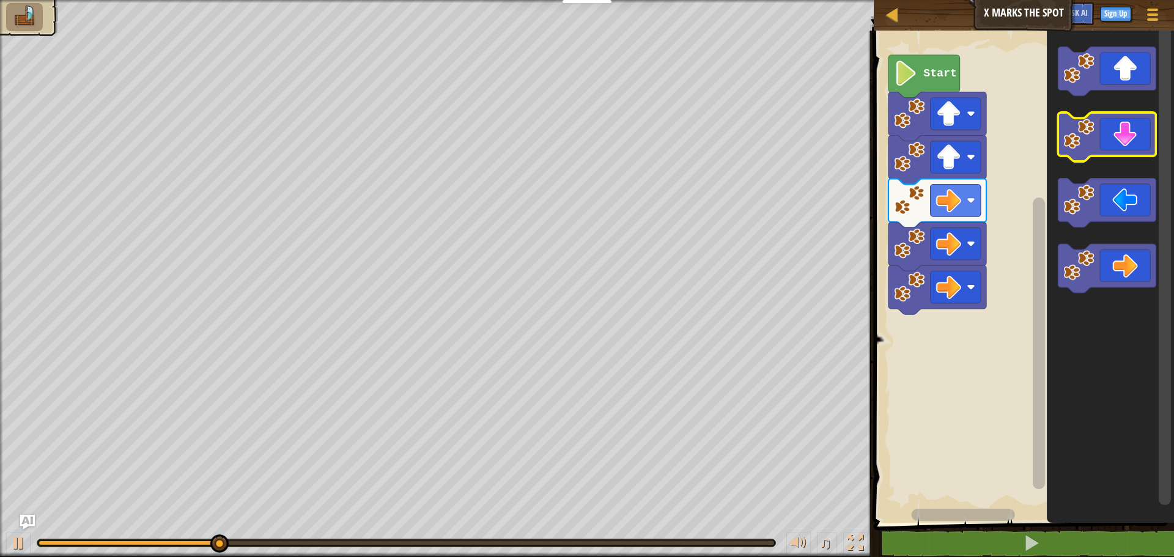
click at [1114, 144] on icon "Blockly Workspace" at bounding box center [1108, 137] width 98 height 49
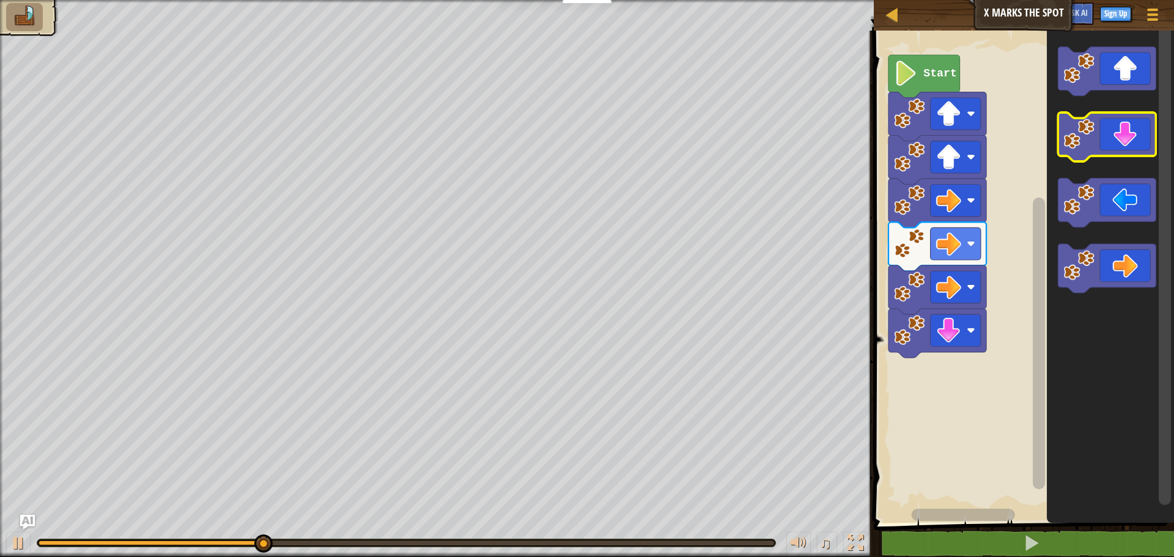
click at [1114, 144] on icon "Blockly Workspace" at bounding box center [1108, 137] width 98 height 49
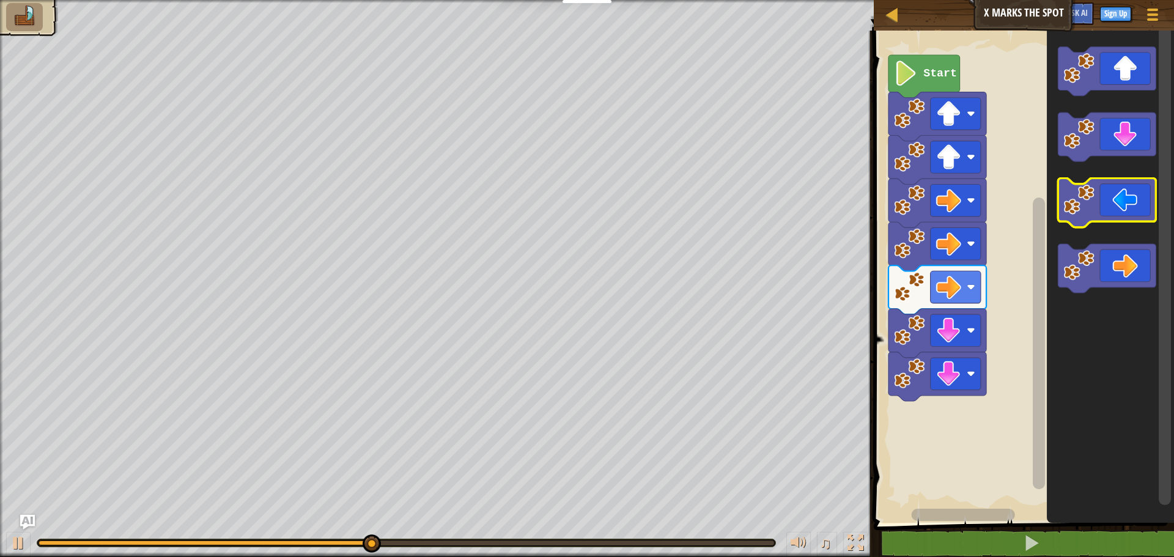
click at [1114, 209] on icon "Blockly Workspace" at bounding box center [1108, 203] width 98 height 49
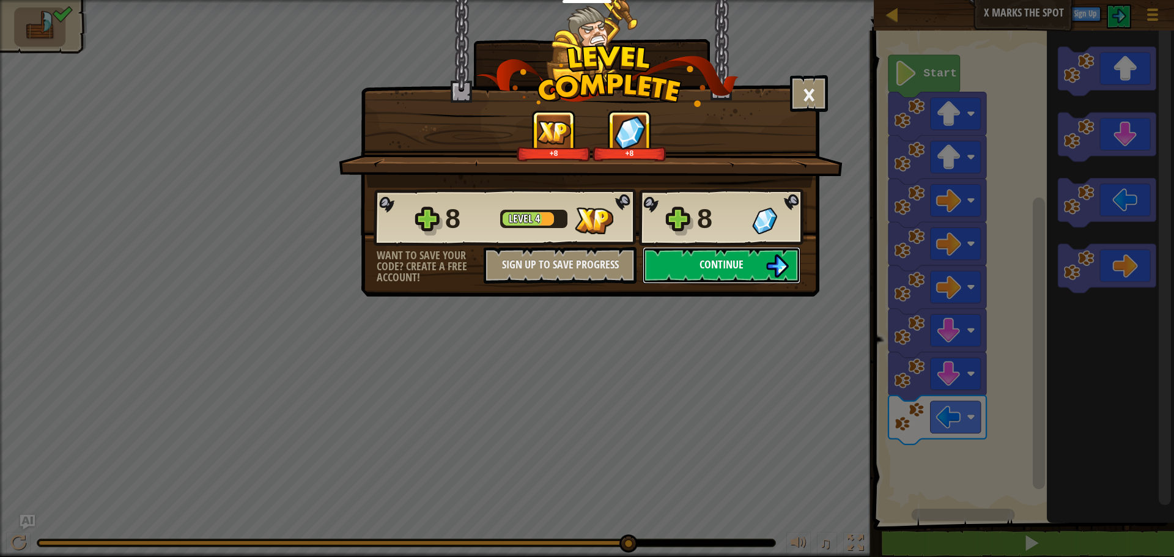
click at [705, 263] on span "Continue" at bounding box center [722, 264] width 44 height 15
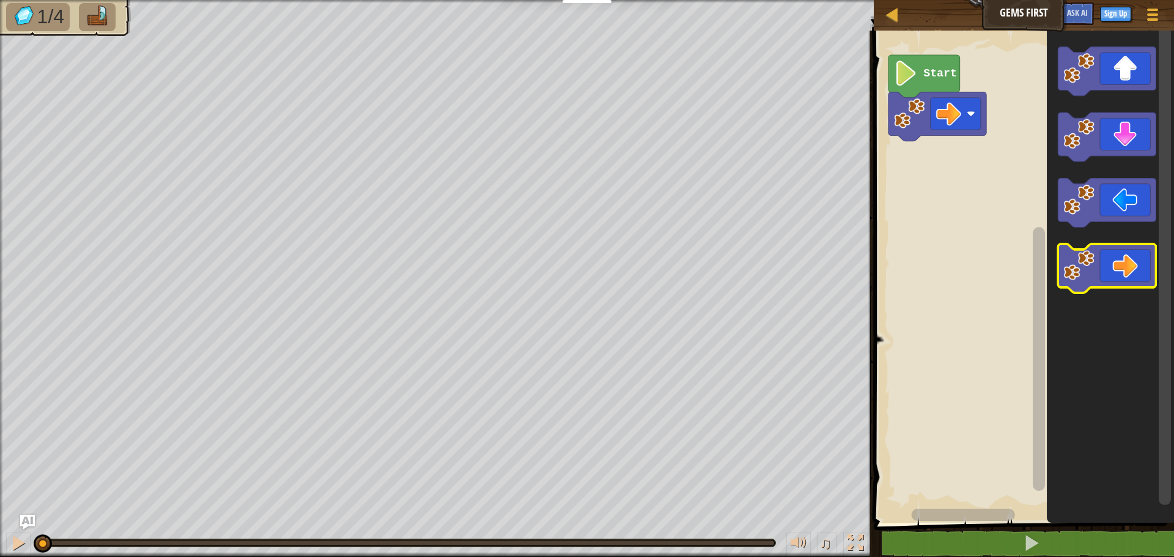
click at [1117, 273] on icon "Blockly Workspace" at bounding box center [1108, 268] width 98 height 49
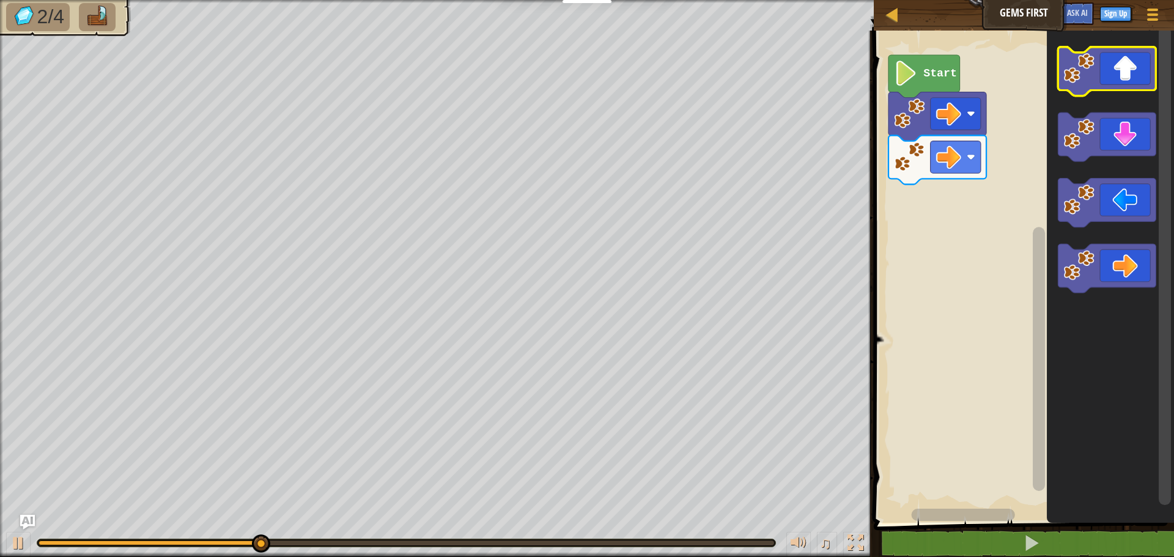
click at [1118, 76] on icon "Blockly Workspace" at bounding box center [1108, 71] width 98 height 49
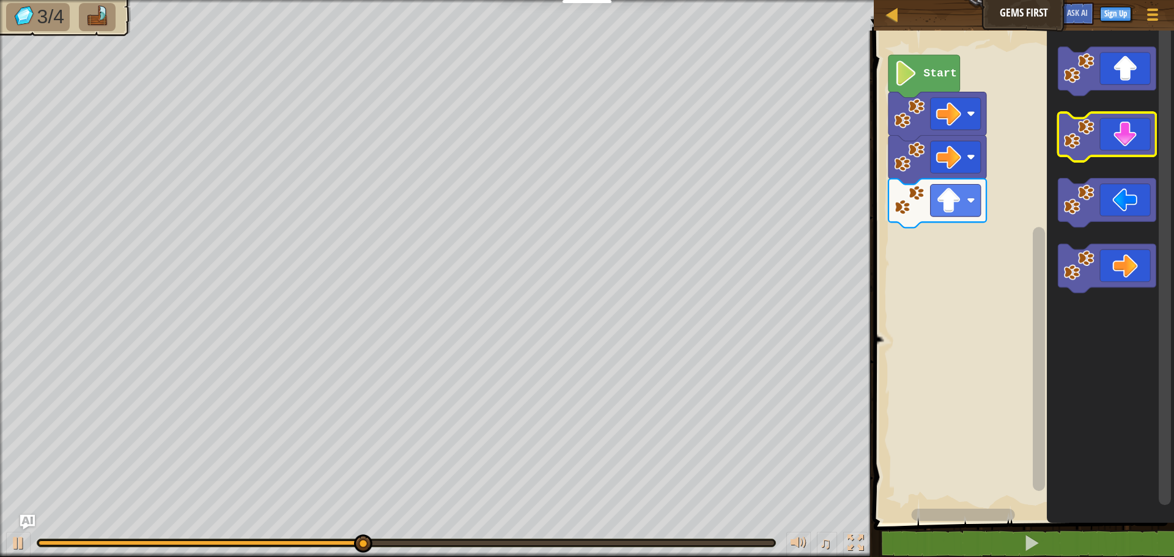
click at [1121, 145] on icon "Blockly Workspace" at bounding box center [1108, 137] width 98 height 49
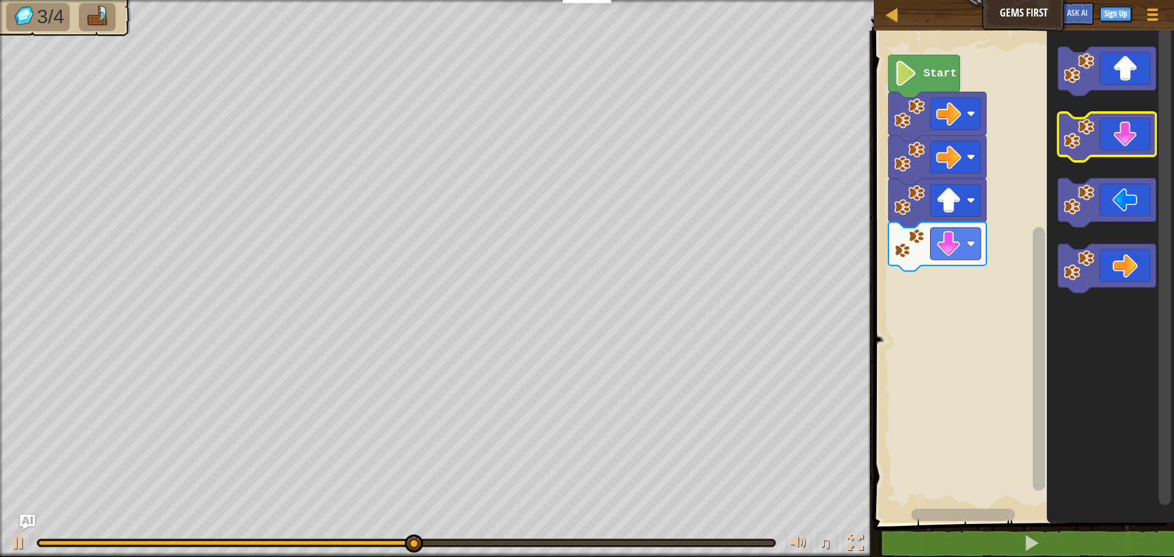
click at [1121, 145] on icon "Blockly Workspace" at bounding box center [1108, 137] width 98 height 49
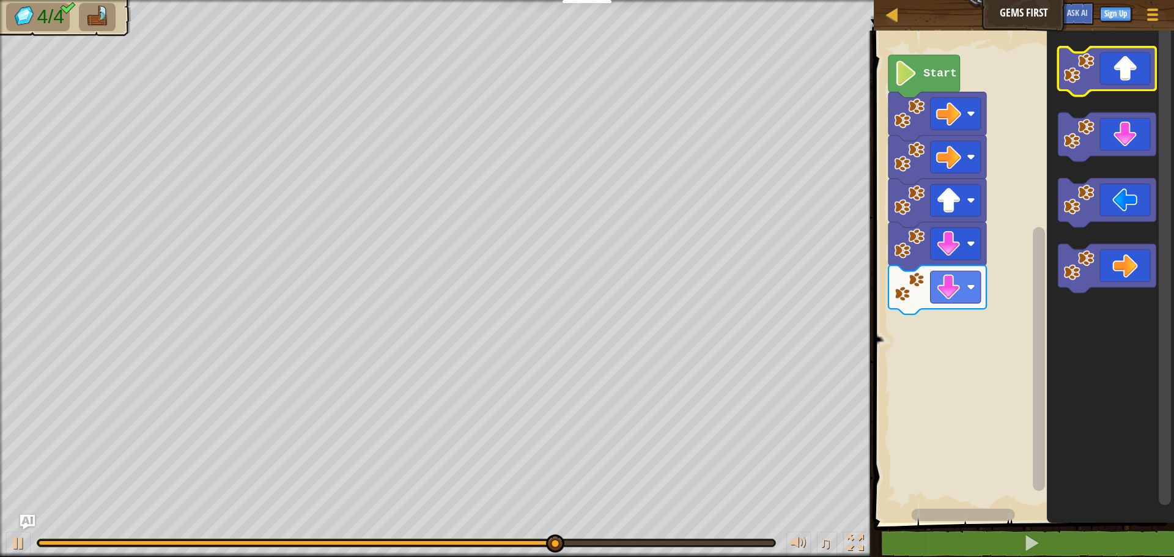
click at [1119, 73] on icon "Blockly Workspace" at bounding box center [1108, 71] width 98 height 49
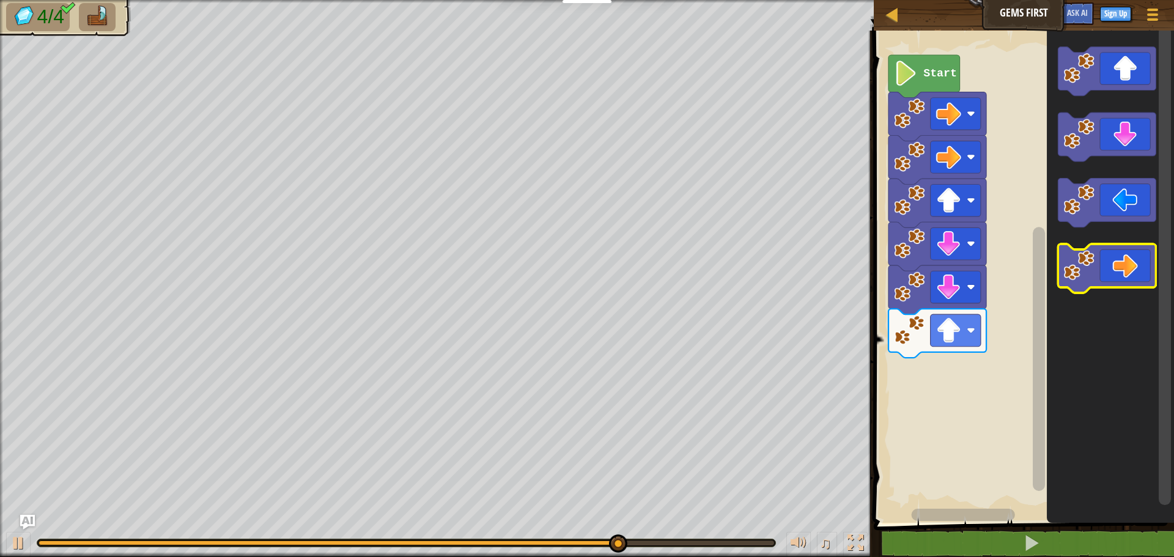
click at [1117, 270] on icon "Blockly Workspace" at bounding box center [1108, 268] width 98 height 49
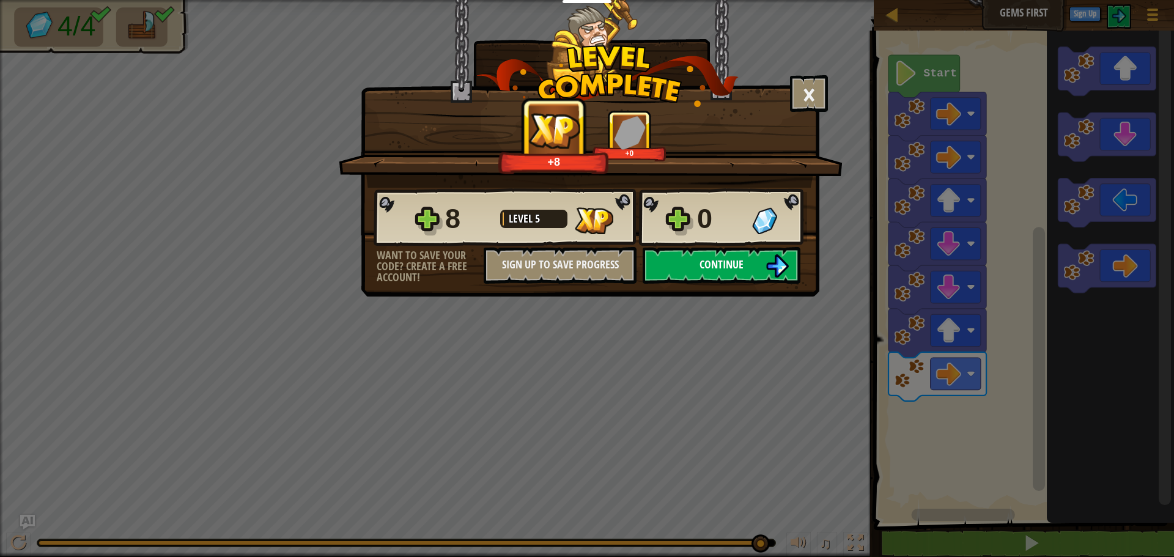
click at [703, 264] on span "Continue" at bounding box center [722, 264] width 44 height 15
